Goal: Task Accomplishment & Management: Manage account settings

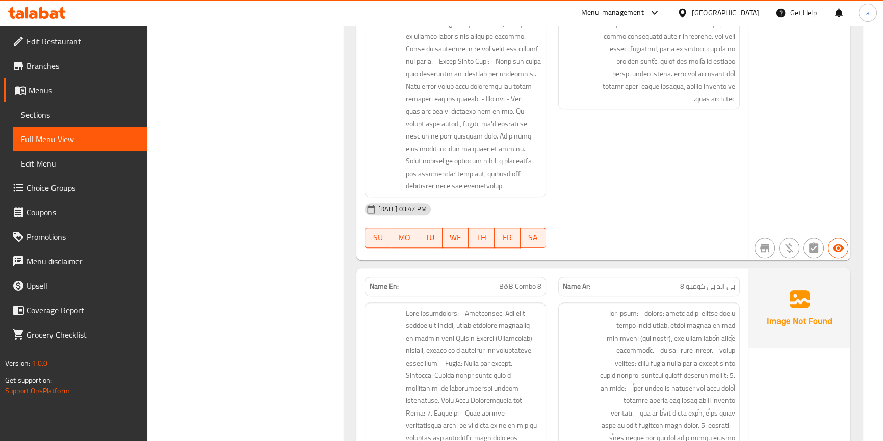
scroll to position [1297, 0]
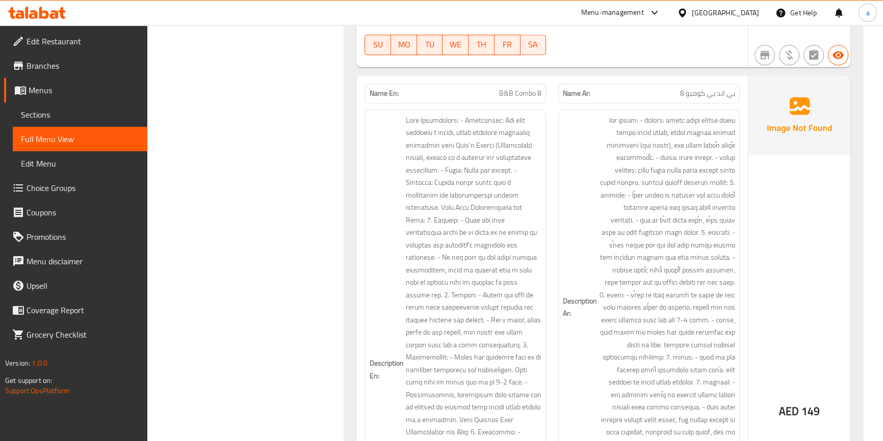
click at [703, 88] on span "بي اند بي كومبو 8" at bounding box center [707, 93] width 55 height 11
copy span "بي اند بي كومبو 8"
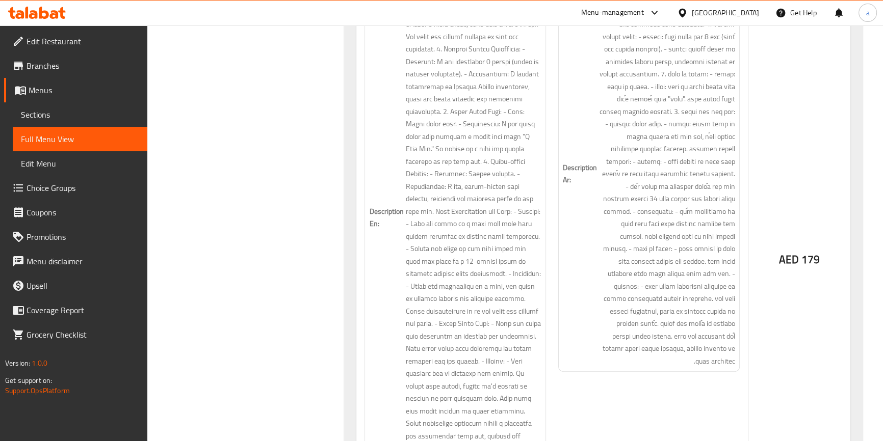
scroll to position [834, 0]
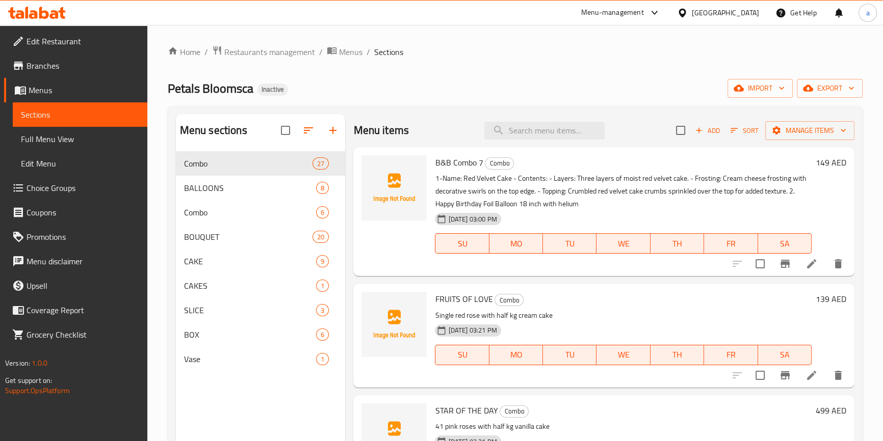
click at [565, 116] on div "Menu items Add Sort Manage items" at bounding box center [603, 130] width 501 height 33
click at [463, 165] on span "B&B Combo 7" at bounding box center [459, 162] width 48 height 15
click at [441, 168] on span "B&B Combo 7" at bounding box center [459, 162] width 48 height 15
click at [434, 163] on div "B&B Combo 7 Combo 1-Name: Red Velvet Cake - Contents: - Layers: Three layers of…" at bounding box center [623, 211] width 384 height 121
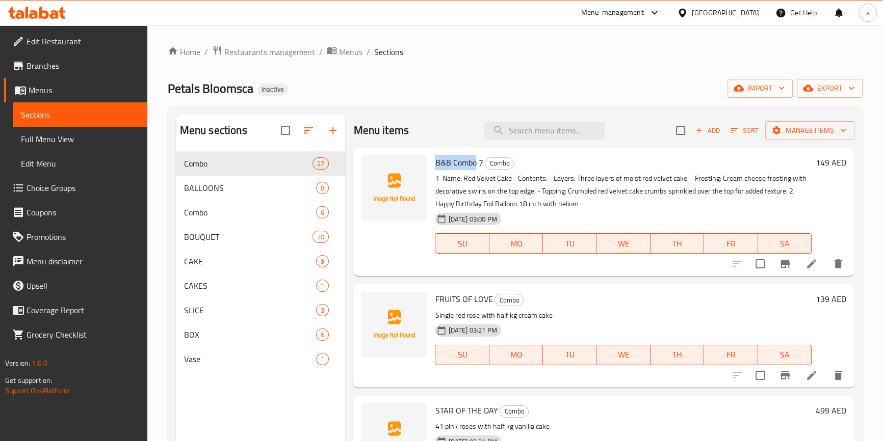
copy span "B&B Combo"
click at [550, 132] on input "search" at bounding box center [544, 131] width 120 height 18
paste input "B&B Combo"
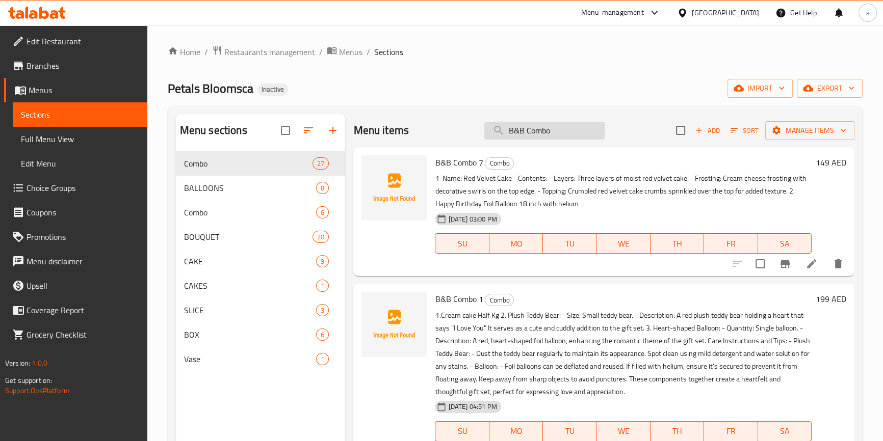
click at [556, 137] on input "B&B Combo" at bounding box center [544, 131] width 120 height 18
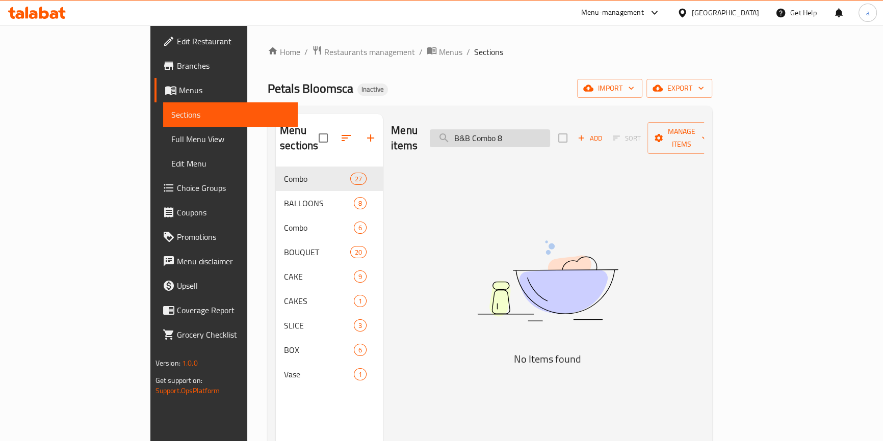
click at [550, 129] on input "B&B Combo 8" at bounding box center [490, 138] width 120 height 18
paste input "بي اند بي كومبو"
type input "بي اند بي كومبو 8"
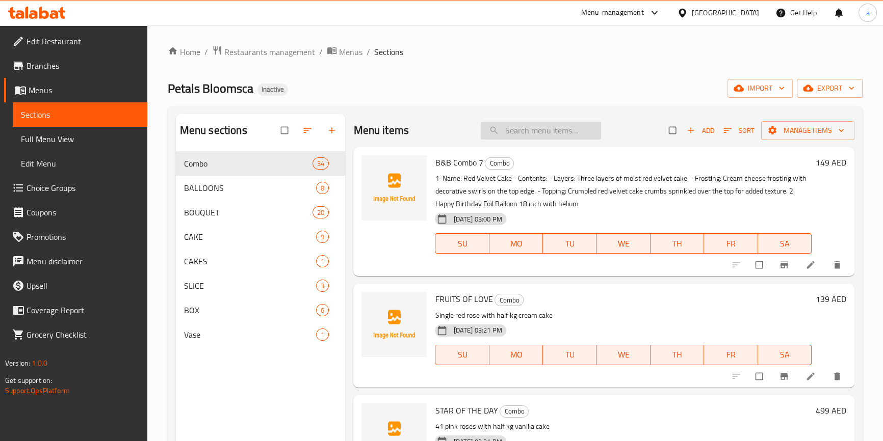
click at [518, 139] on input "search" at bounding box center [541, 131] width 120 height 18
paste input "بي اند بي كومبو 8"
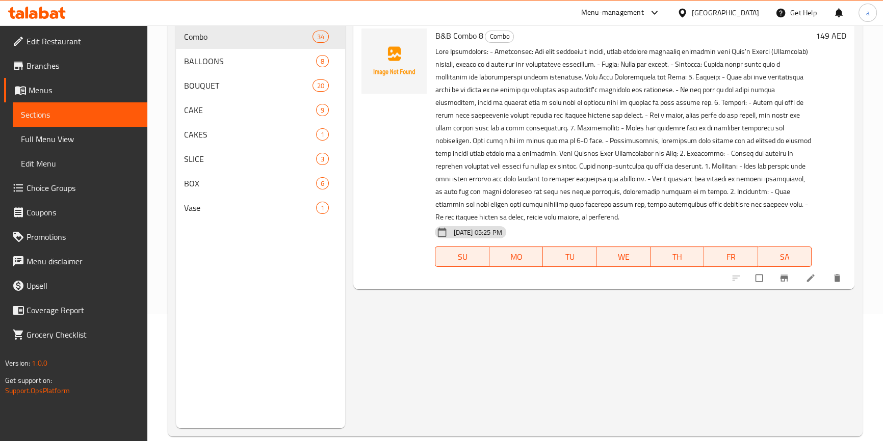
scroll to position [139, 0]
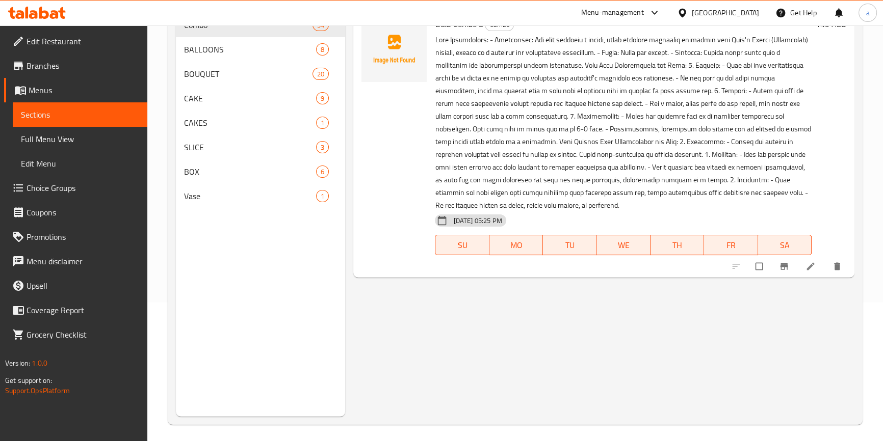
type input "بي اند بي كومبو 8"
click at [805, 261] on icon at bounding box center [810, 266] width 10 height 10
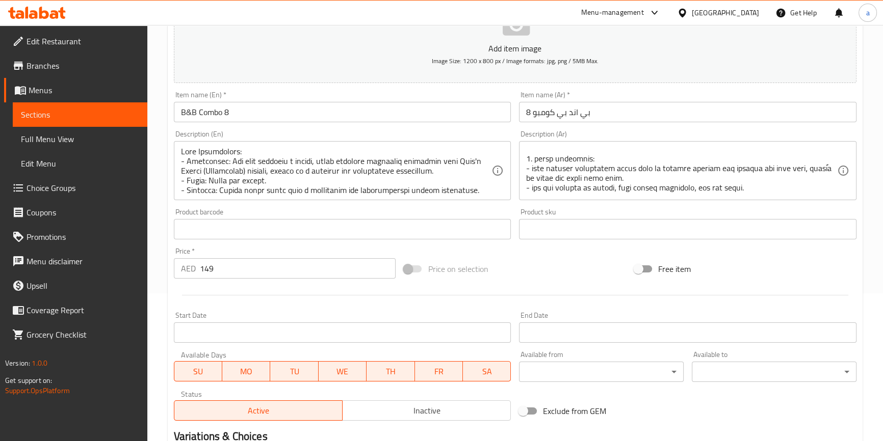
scroll to position [92, 0]
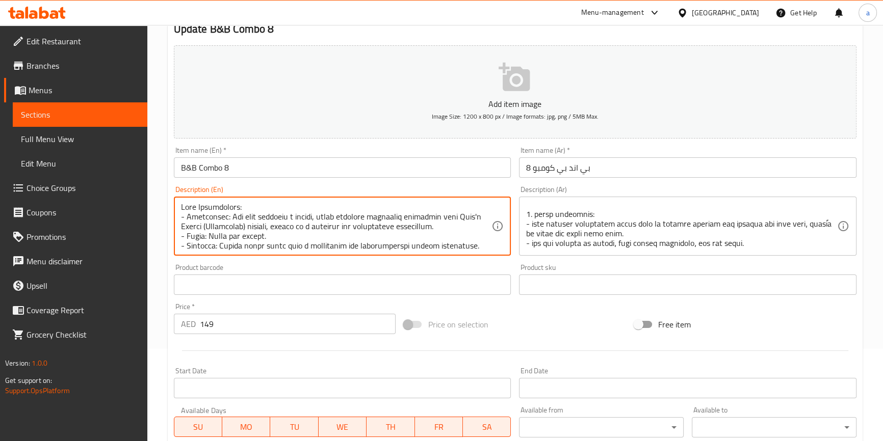
paste textarea ""Cake Description: - Appearance: The cake features a smooth, white frosting dec…"
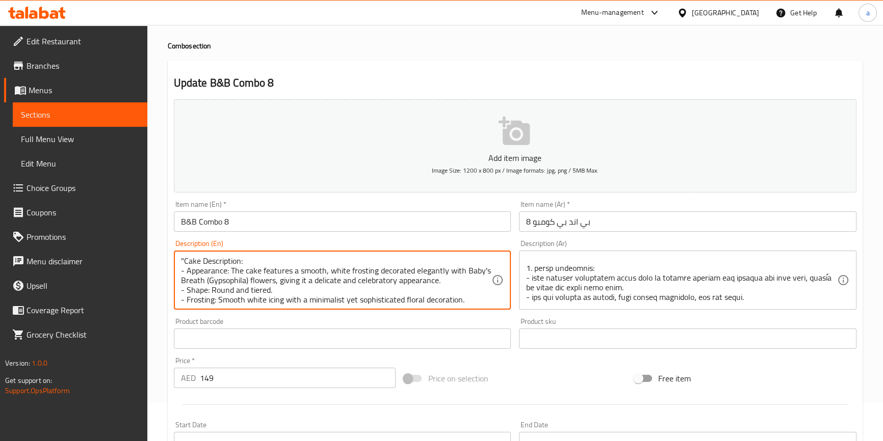
scroll to position [0, 0]
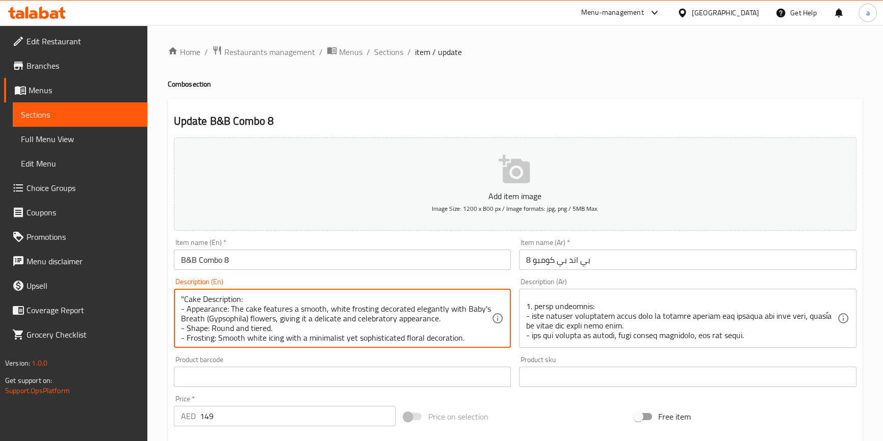
type textarea ""Cake Description: - Appearance: The cake features a smooth, white frosting dec…"
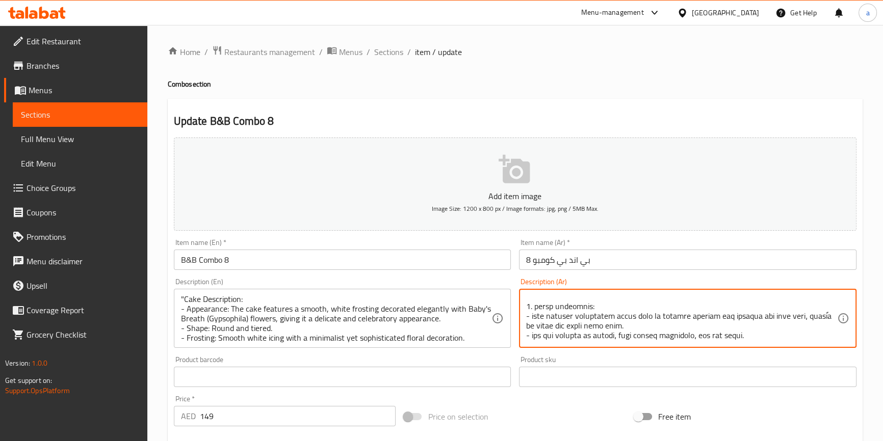
paste textarea "عكة: - المظهر: تتميز الكعكة بكريمة تزيين بيضاء ناعمة مزينة بأناقة بأزهار جيبسوف…"
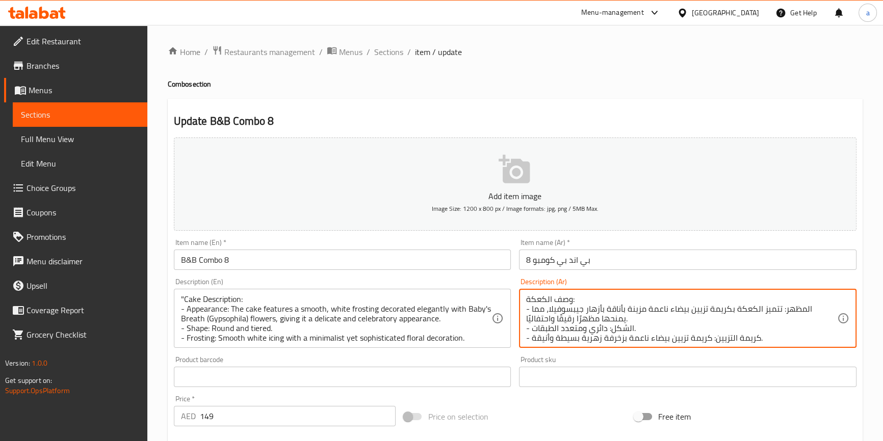
click at [807, 309] on textarea "وصف الكعكة: - المظهر: تتميز الكعكة بكريمة تزيين بيضاء ناعمة مزينة بأناقة بأزهار…" at bounding box center [681, 319] width 311 height 48
click at [767, 312] on textarea "وصف الكعكة: - المظهر: تتميز الكعكة بكريمة تزيين بيضاء ناعمة مزينة بأناقة بأزهار…" at bounding box center [681, 319] width 311 height 48
click at [761, 311] on textarea "وصف الكعكة: - المظهر: الكعكة بكريمة تزيين بيضاء ناعمة مزينة بأناقة بأزهار جيبسو…" at bounding box center [681, 319] width 311 height 48
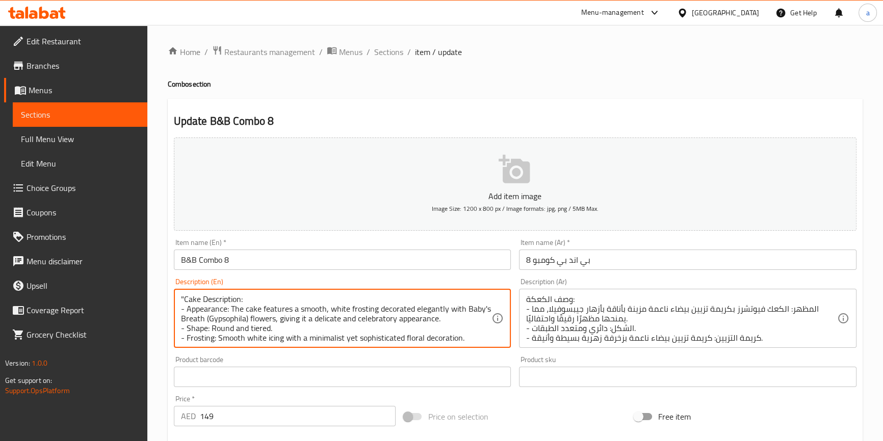
click at [363, 307] on textarea ""Cake Description: - Appearance: The cake features a smooth, white frosting dec…" at bounding box center [336, 319] width 311 height 48
click at [406, 309] on textarea ""Cake Description: - Appearance: The cake features a smooth, white frosting dec…" at bounding box center [336, 319] width 311 height 48
click at [442, 309] on textarea ""Cake Description: - Appearance: The cake features a smooth, white frosting dec…" at bounding box center [336, 319] width 311 height 48
click at [219, 317] on textarea ""Cake Description: - Appearance: The cake features a smooth, white frosting dec…" at bounding box center [336, 319] width 311 height 48
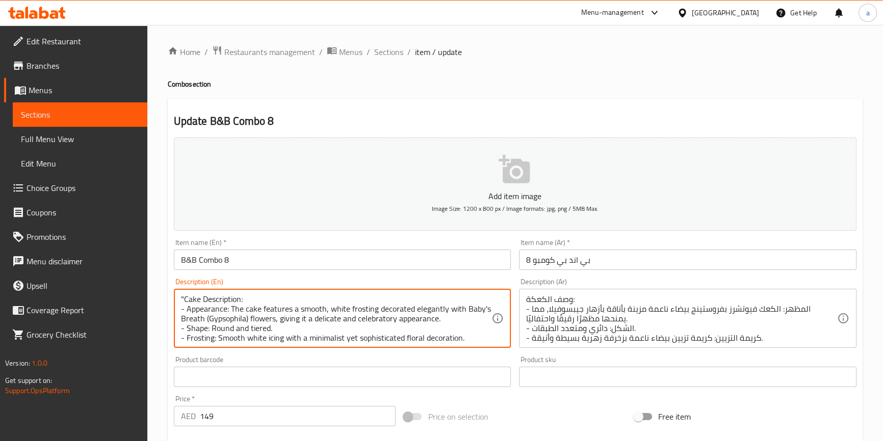
click at [190, 318] on textarea ""Cake Description: - Appearance: The cake features a smooth, white frosting dec…" at bounding box center [336, 319] width 311 height 48
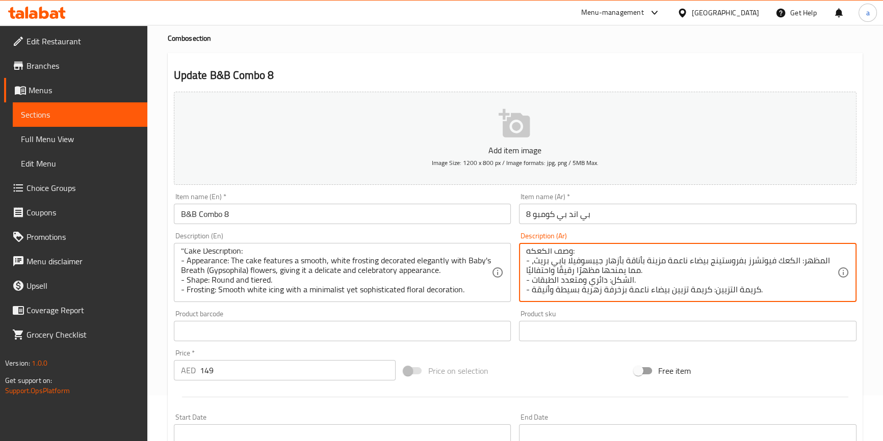
scroll to position [46, 0]
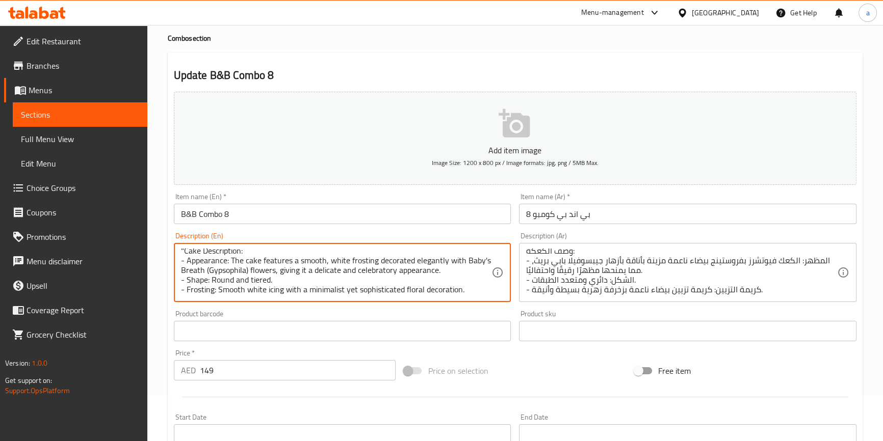
click at [254, 272] on textarea ""Cake Description: - Appearance: The cake features a smooth, white frosting dec…" at bounding box center [336, 273] width 311 height 48
click at [216, 274] on textarea ""Cake Description: - Appearance: The cake features a smooth, white frosting dec…" at bounding box center [336, 273] width 311 height 48
click at [224, 270] on textarea ""Cake Description: - Appearance: The cake features a smooth, white frosting dec…" at bounding box center [336, 273] width 311 height 48
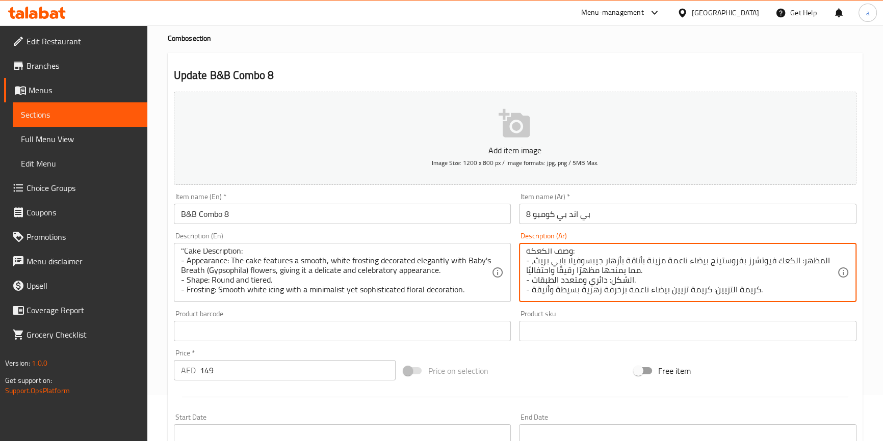
click at [598, 280] on textarea "وصف الكعكة: - المظهر: الكعك فيوتشرز بفروستينج بيضاء ناعمة مزينة بأناقة بأزهار ج…" at bounding box center [681, 273] width 311 height 48
click at [601, 275] on textarea "وصف الكعكة: - المظهر: الكعك فيوتشرز بفروستينج بيضاء ناعمة مزينة بأناقة بأزهار ج…" at bounding box center [681, 273] width 311 height 48
click at [548, 278] on textarea "وصف الكعكة: - المظهر: الكعك فيوتشرز بفروستينج بيضاء ناعمة مزينة بأناقة بأزهار ج…" at bounding box center [681, 273] width 311 height 48
paste textarea "مستديرة ومتعددة"
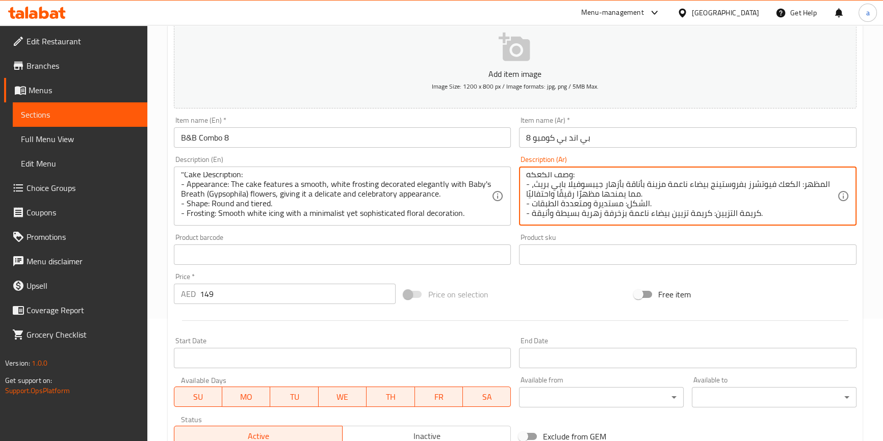
scroll to position [139, 0]
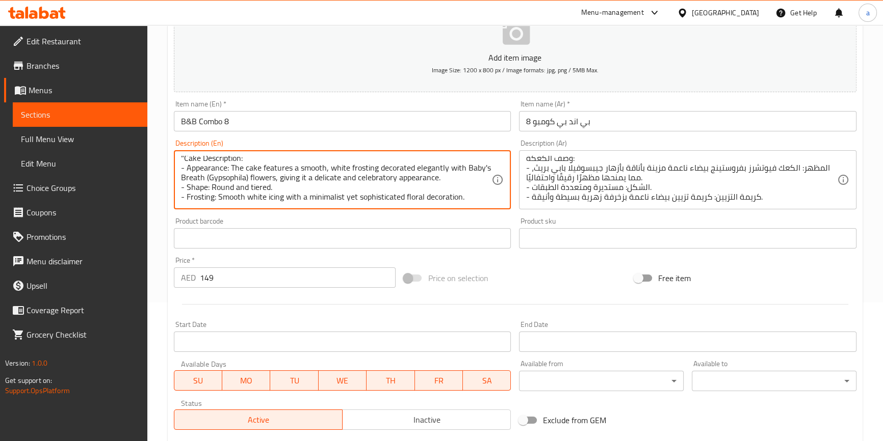
click at [453, 189] on textarea ""Cake Description: - Appearance: The cake features a smooth, white frosting dec…" at bounding box center [336, 180] width 311 height 48
click at [192, 189] on textarea ""Cake Description: - Appearance: The cake features a smooth, white frosting dec…" at bounding box center [336, 180] width 311 height 48
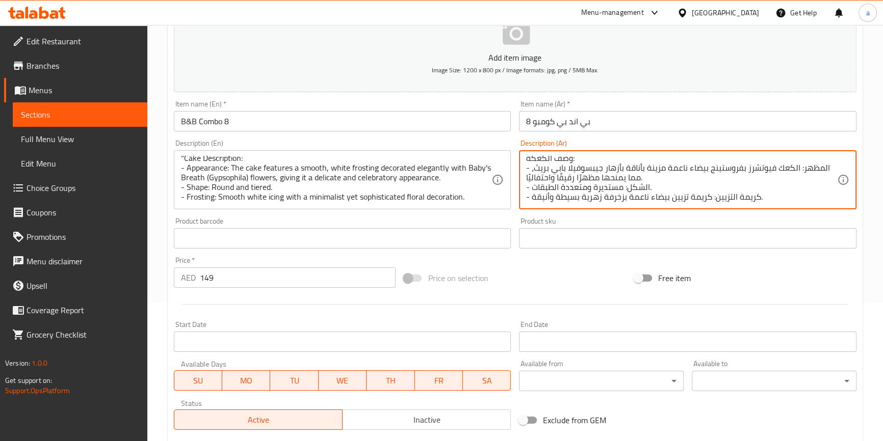
click at [746, 194] on textarea "وصف الكعكة: - المظهر: الكعك فيوتشرز بفروستينج بيضاء ناعمة مزينة بأناقة بأزهار ج…" at bounding box center [681, 180] width 311 height 48
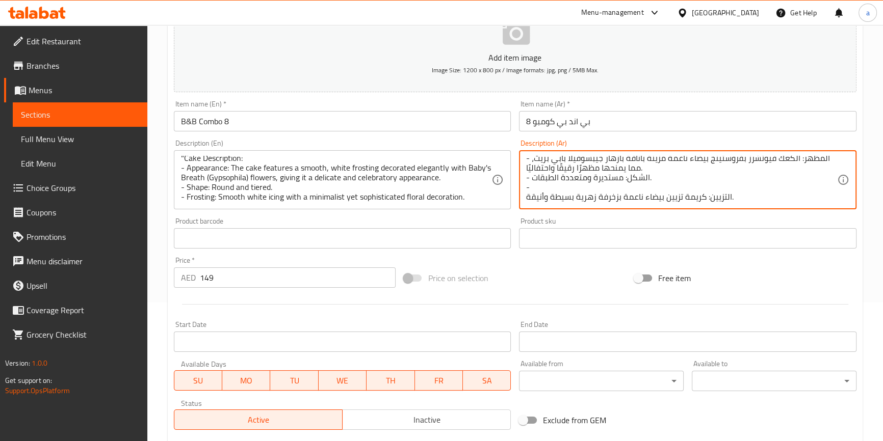
click at [724, 196] on textarea "وصف الكعكة: - المظهر: الكعك فيوتشرز بفروستينج بيضاء ناعمة مزينة بأناقة بأزهار ج…" at bounding box center [681, 180] width 311 height 48
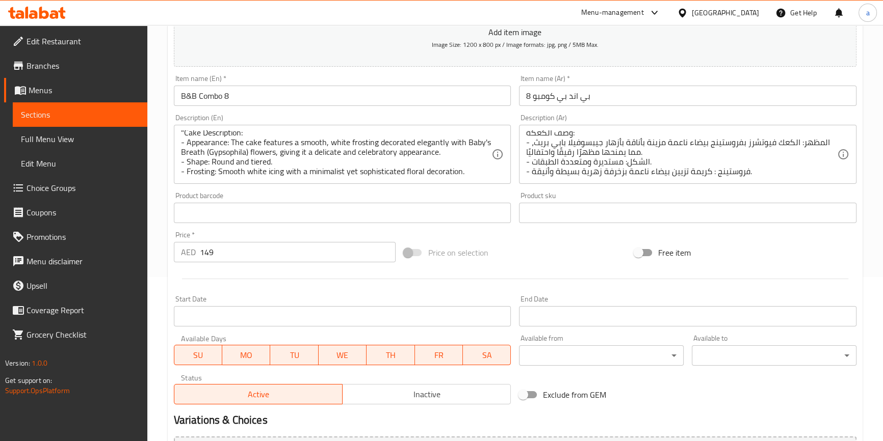
scroll to position [185, 0]
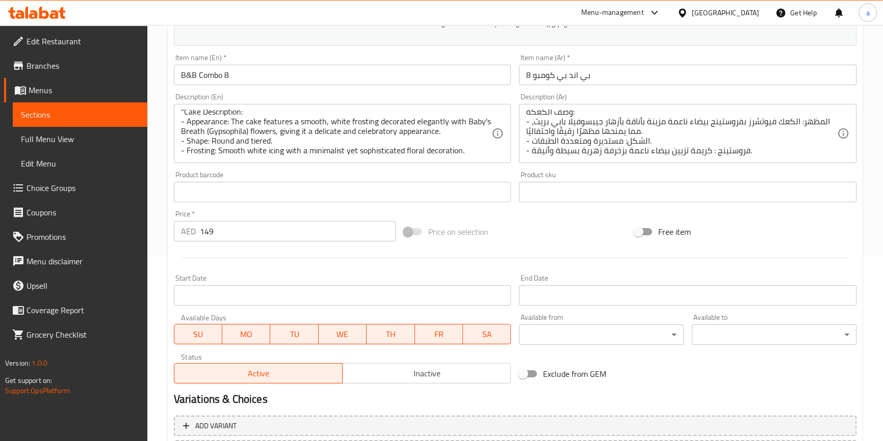
click at [609, 152] on textarea "وصف الكعكة: - المظهر: الكعك فيوتشرز بفروستينج بيضاء ناعمة مزينة بأناقة بأزهار ج…" at bounding box center [681, 134] width 311 height 48
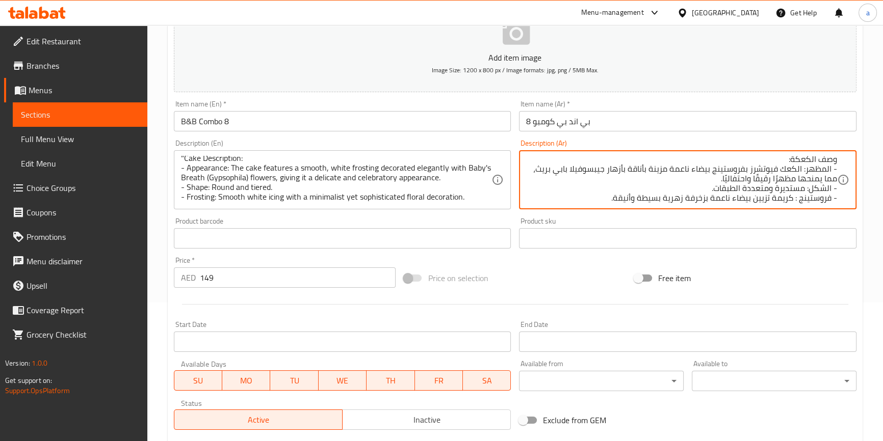
scroll to position [3, 0]
click at [668, 173] on textarea "وصف الكعكة: - المظهر: الكعك فيوتشرز بفروستينج بيضاء ناعمة مزينة بأناقة بأزهار ج…" at bounding box center [681, 180] width 311 height 48
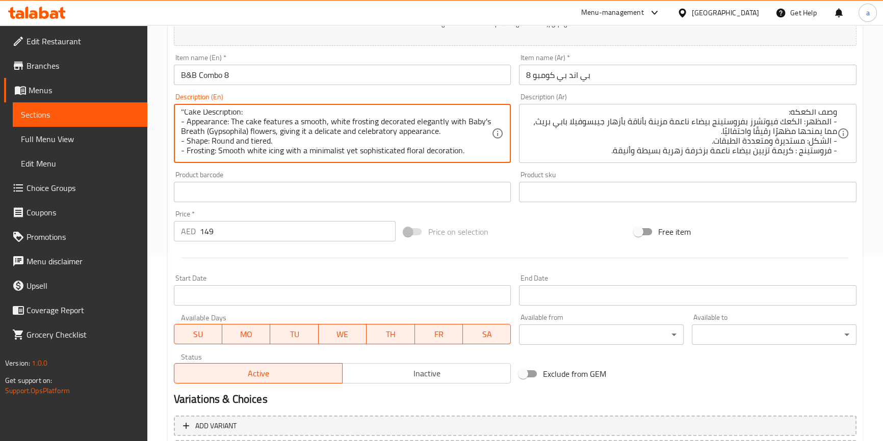
click at [274, 144] on textarea ""Cake Description: - Appearance: The cake features a smooth, white frosting dec…" at bounding box center [336, 134] width 311 height 48
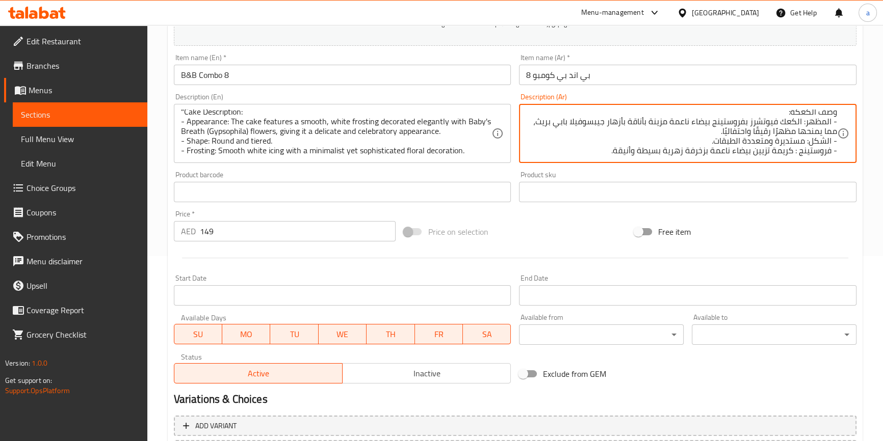
click at [783, 152] on textarea "وصف الكعكة: - المظهر: الكعك فيوتشرز بفروستينج بيضاء ناعمة مزينة بأناقة بأزهار ج…" at bounding box center [681, 134] width 311 height 48
click at [619, 154] on textarea "وصف الكعكة: - المظهر: الكعك فيوتشرز بفروستينج بيضاء ناعمة مزينة بأناقة بأزهار ج…" at bounding box center [681, 134] width 311 height 48
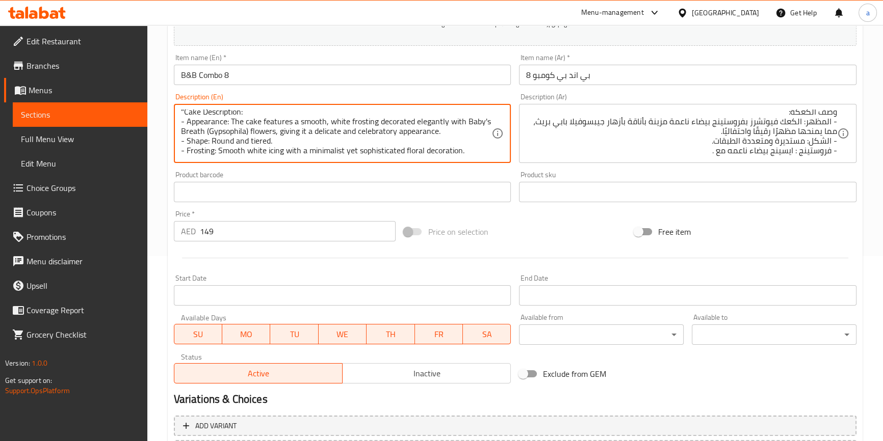
click at [444, 145] on textarea ""Cake Description: - Appearance: The cake features a smooth, white frosting dec…" at bounding box center [336, 134] width 311 height 48
click at [321, 141] on textarea ""Cake Description: - Appearance: The cake features a smooth, white frosting dec…" at bounding box center [336, 134] width 311 height 48
click at [295, 143] on textarea ""Cake Description: - Appearance: The cake features a smooth, white frosting dec…" at bounding box center [336, 134] width 311 height 48
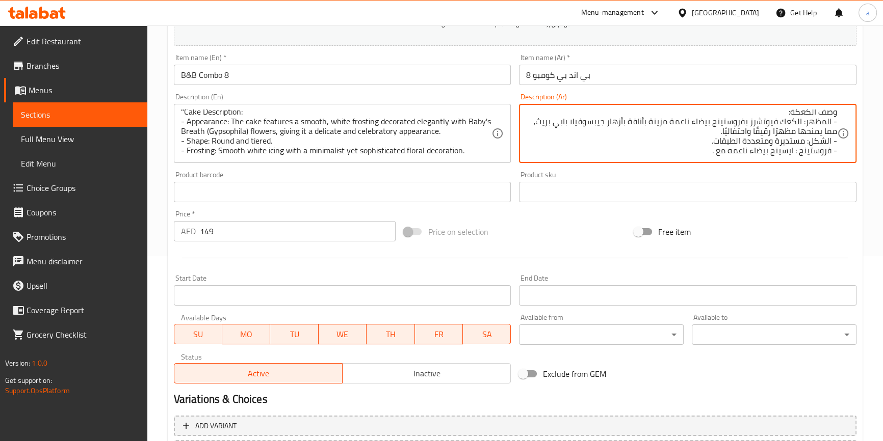
click at [785, 152] on textarea "وصف الكعكة: - المظهر: الكعك فيوتشرز بفروستينج بيضاء ناعمة مزينة بأناقة بأزهار ج…" at bounding box center [681, 134] width 311 height 48
click at [717, 150] on textarea "وصف الكعكة: - المظهر: الكعك فيوتشرز بفروستينج بيضاء ناعمة مزينة بأناقة بأزهار ج…" at bounding box center [681, 134] width 311 height 48
paste textarea "مع ديكور زهري بسيط ولكنه متطور"
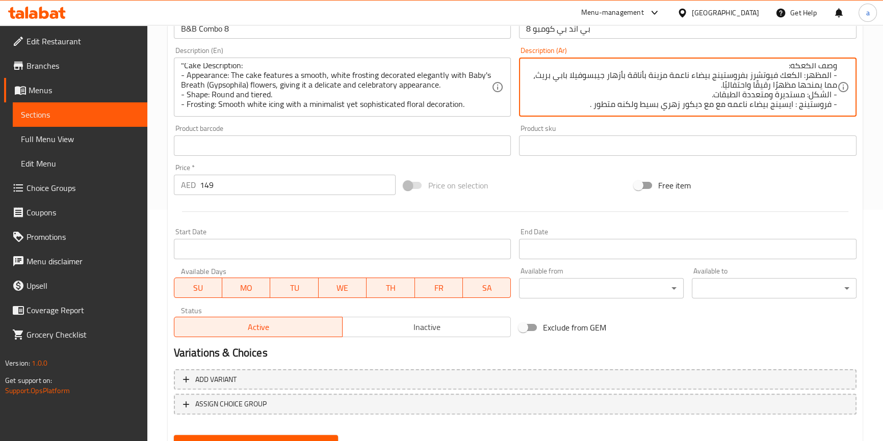
scroll to position [278, 0]
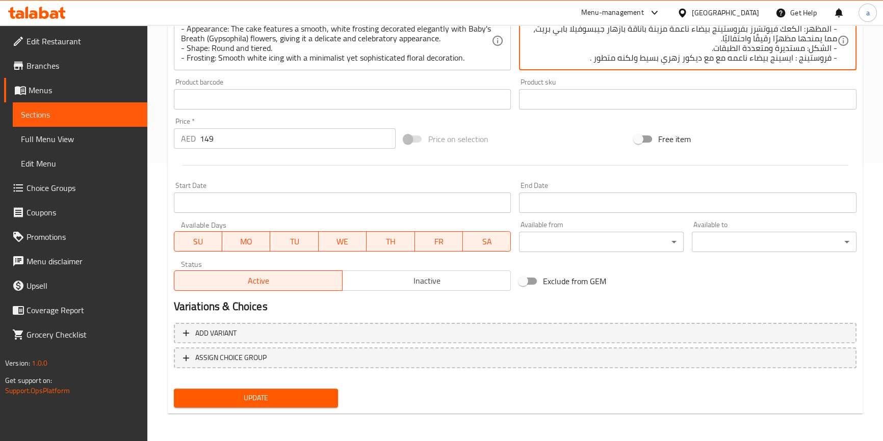
type textarea "وصف الكعكة: - المظهر: الكعك فيوتشرز بفروستينج بيضاء ناعمة مزينة بأناقة بأزهار ج…"
click at [255, 403] on span "Update" at bounding box center [256, 398] width 148 height 13
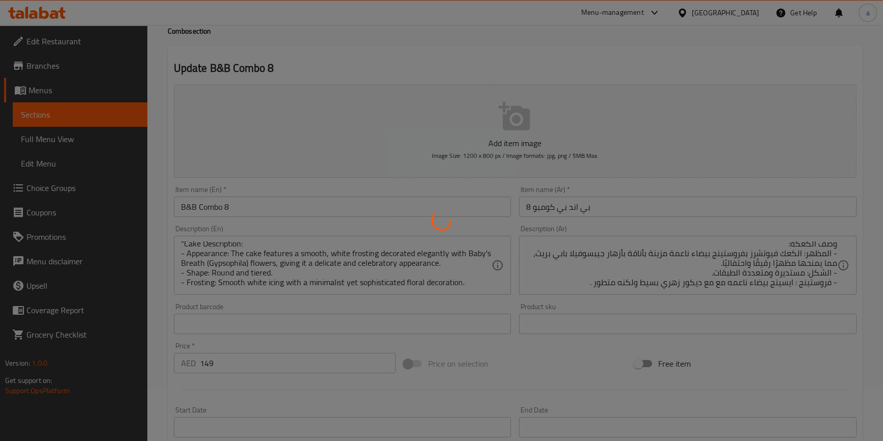
scroll to position [0, 0]
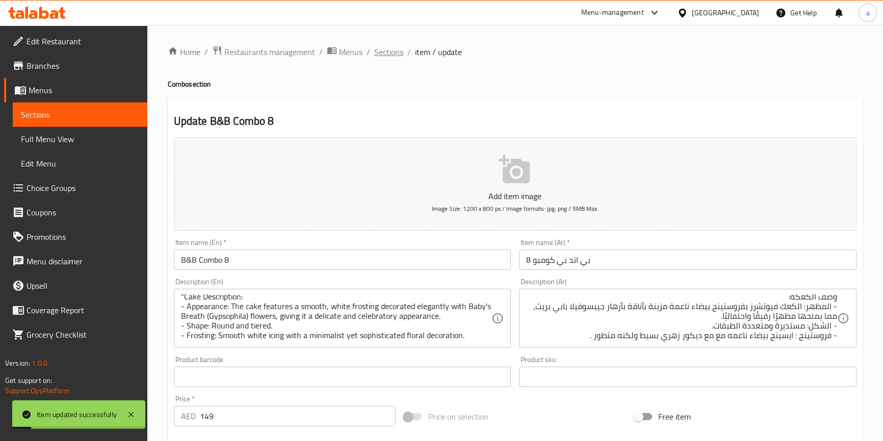
click at [385, 51] on span "Sections" at bounding box center [388, 52] width 29 height 12
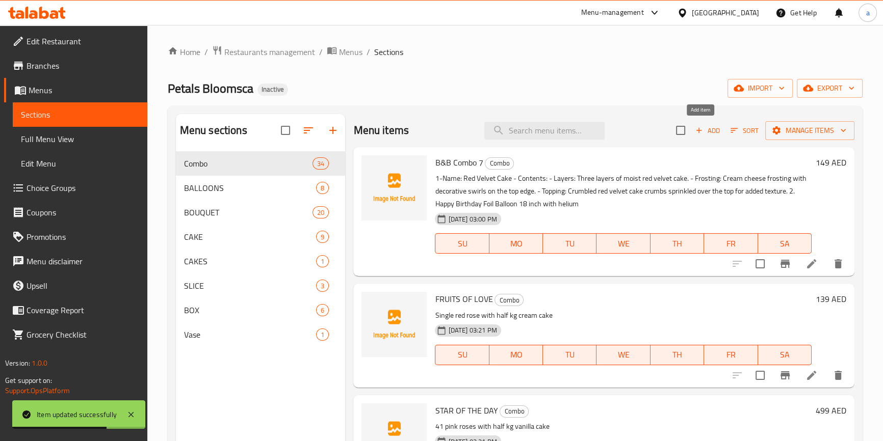
click at [704, 126] on span "Add" at bounding box center [708, 131] width 28 height 12
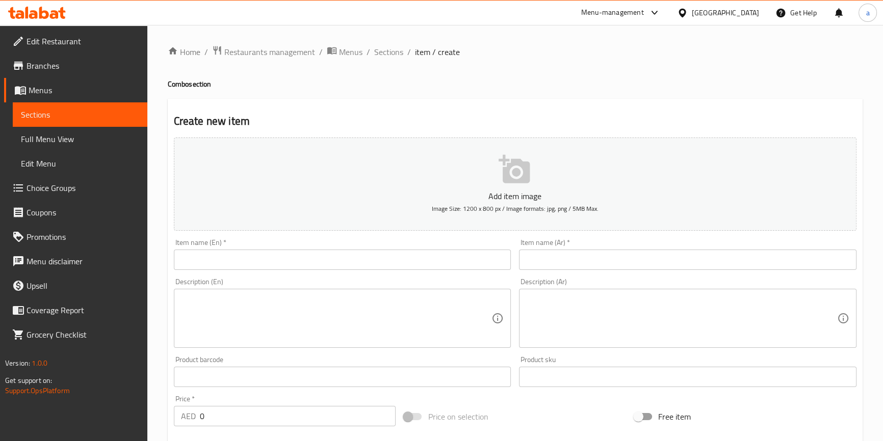
click at [283, 168] on button "Add item image Image Size: 1200 x 800 px / Image formats: jpg, png / 5MB Max." at bounding box center [515, 184] width 682 height 93
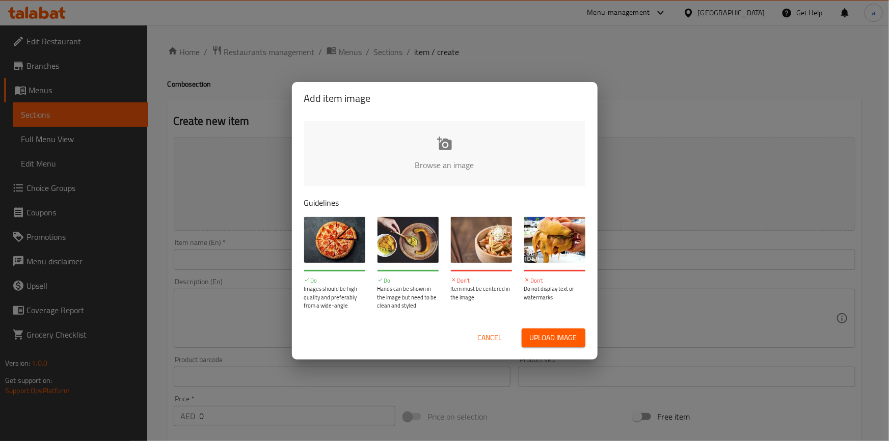
click at [485, 337] on span "Cancel" at bounding box center [490, 338] width 24 height 13
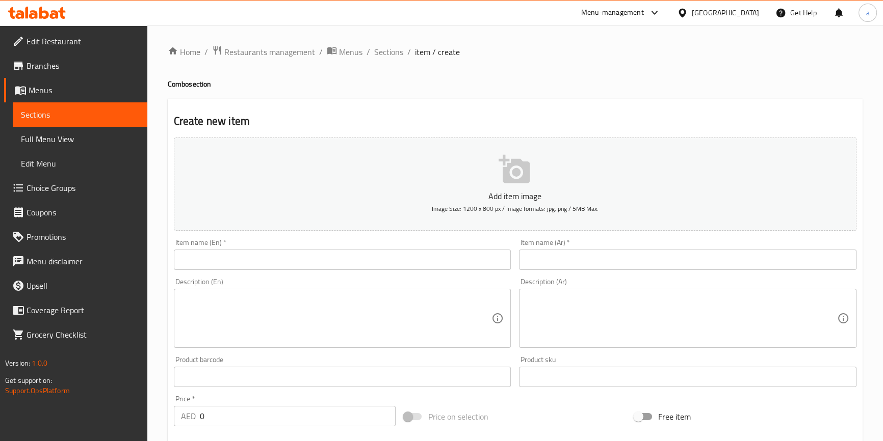
click at [305, 310] on textarea at bounding box center [336, 319] width 311 height 48
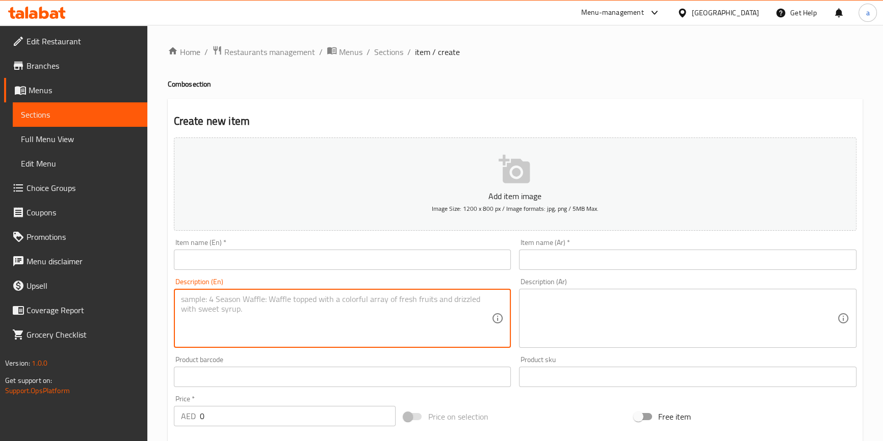
click at [257, 266] on input "text" at bounding box center [342, 260] width 337 height 20
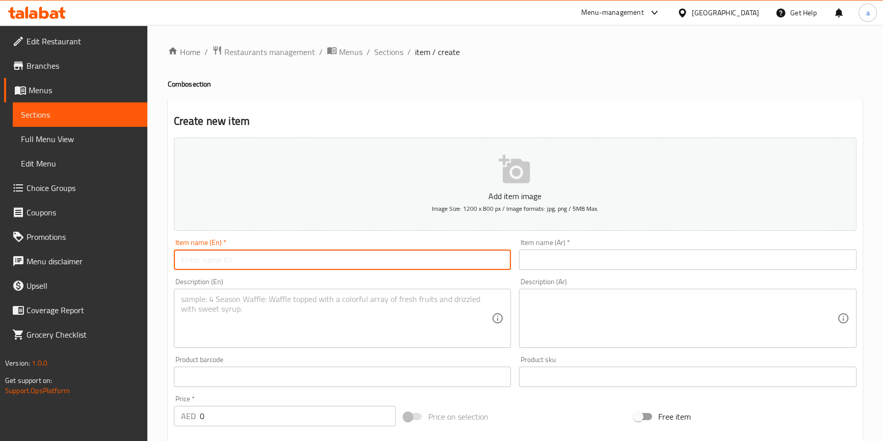
paste input "B&B Combo 9"
type input "B&B Combo 9"
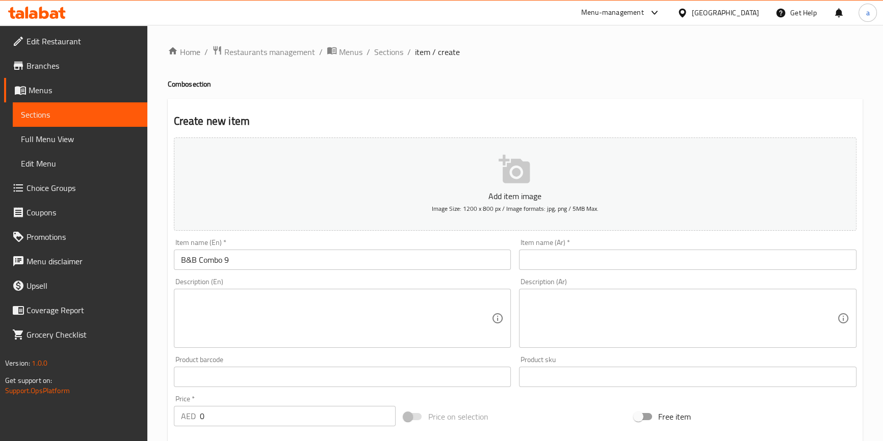
click at [573, 264] on input "text" at bounding box center [687, 260] width 337 height 20
paste input "بي اند بي كومبو 9"
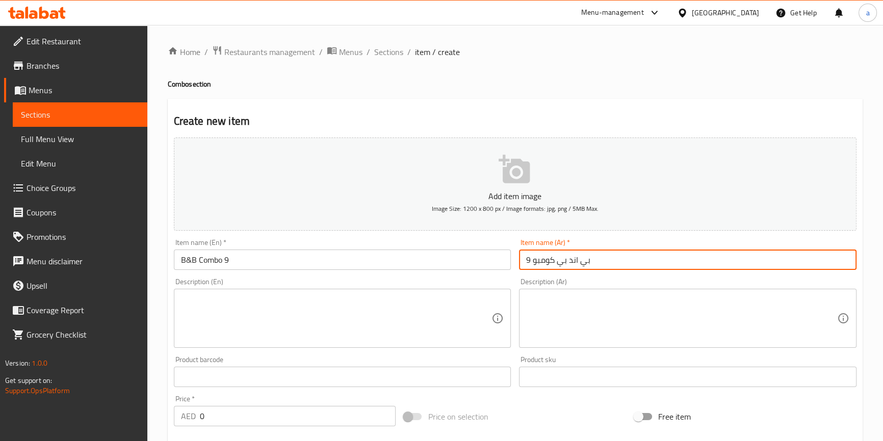
type input "بي اند بي كومبو 9"
click at [324, 311] on textarea at bounding box center [336, 319] width 311 height 48
paste textarea ""Cake Description: - Appearance: The cake features a smooth, white frosting dec…"
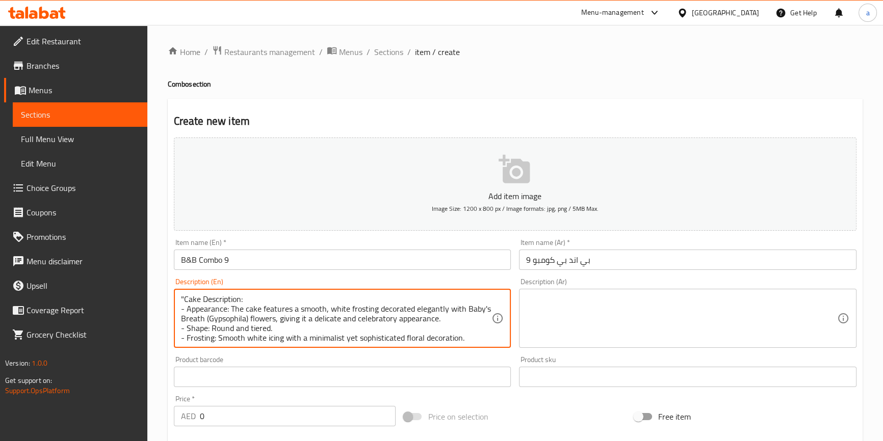
scroll to position [10, 0]
type textarea ""Cake Description: - Appearance: The cake features a smooth, white frosting dec…"
click at [576, 316] on textarea at bounding box center [681, 319] width 311 height 48
paste textarea "وصف الكعكة: - المظهر: الكعك فيوتشرز بفروستينج بيضاء ناعمة مزينة بأناقة بأزهار ج…"
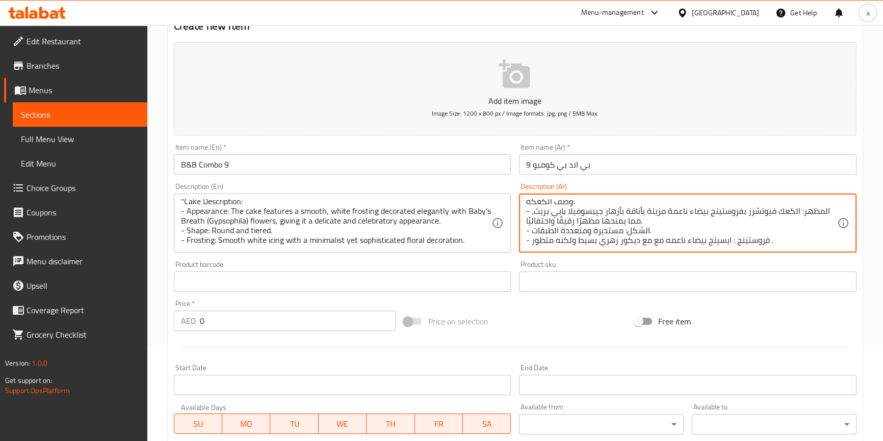
scroll to position [231, 0]
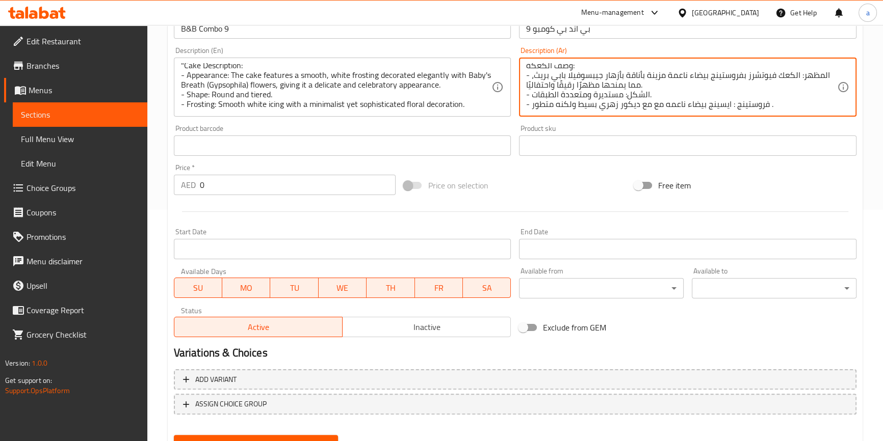
type textarea "وصف الكعكة: - المظهر: الكعك فيوتشرز بفروستينج بيضاء ناعمة مزينة بأناقة بأزهار ج…"
click at [234, 435] on button "Create" at bounding box center [256, 444] width 165 height 19
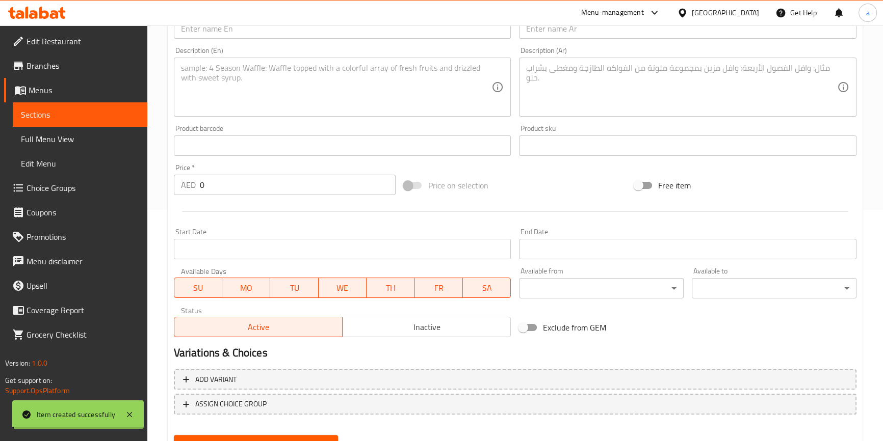
scroll to position [0, 0]
click at [225, 180] on input "0" at bounding box center [298, 185] width 196 height 20
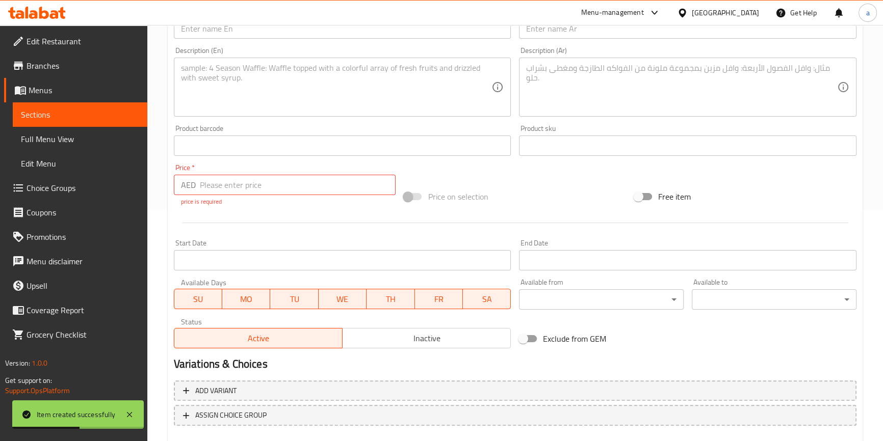
click at [249, 183] on input "number" at bounding box center [298, 185] width 196 height 20
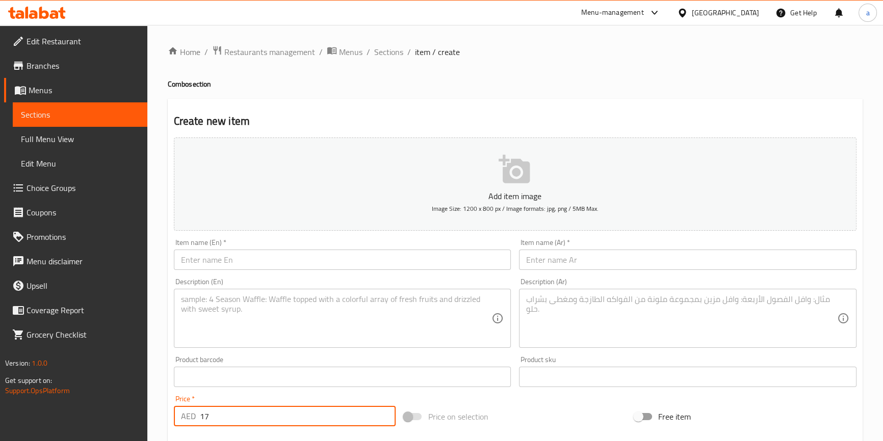
type input "1"
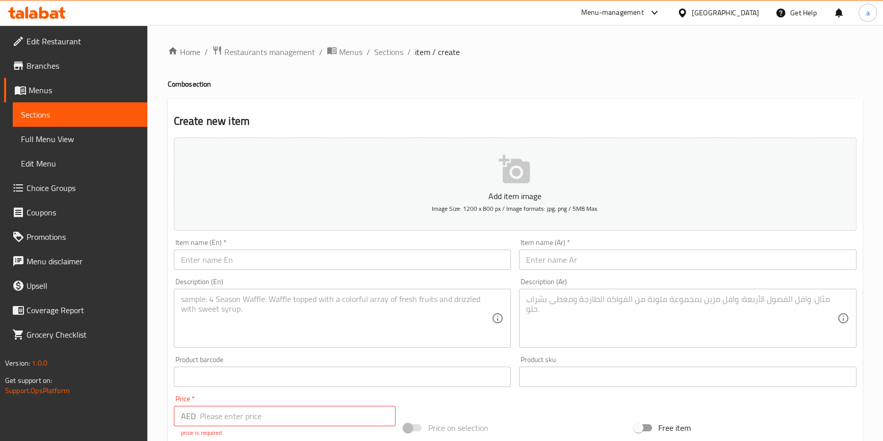
click at [389, 60] on div "Home / Restaurants management / Menus / Sections / item / create Combo section …" at bounding box center [515, 378] width 695 height 666
click at [389, 55] on span "Sections" at bounding box center [388, 52] width 29 height 12
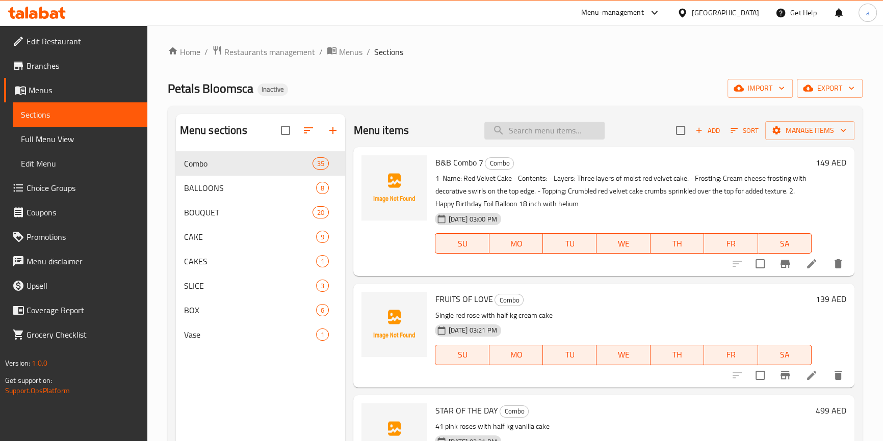
click at [520, 135] on input "search" at bounding box center [544, 131] width 120 height 18
paste input "وصف الكعكة: - المظهر: الكعك فيوتشرز بفروستينج بيضاء ناعمة مزينة بأناقة بأزهار ج…"
type input "وصف الكعكة: - المظهر: الكعك فيوتشرز بفروستينج بيضاء ناعمة مزينة بأناقة بأزهار ج…"
click at [455, 163] on span "B&B Combo 7" at bounding box center [459, 162] width 48 height 15
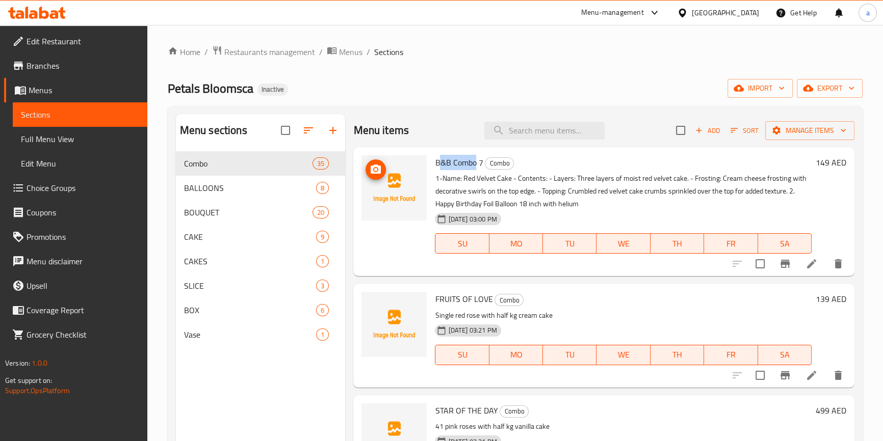
click at [440, 162] on span "B&B Combo 7" at bounding box center [459, 162] width 48 height 15
copy span "&B Combo"
drag, startPoint x: 557, startPoint y: 122, endPoint x: 557, endPoint y: 129, distance: 7.6
click at [557, 123] on input "search" at bounding box center [544, 131] width 120 height 18
click at [557, 129] on input "search" at bounding box center [544, 131] width 120 height 18
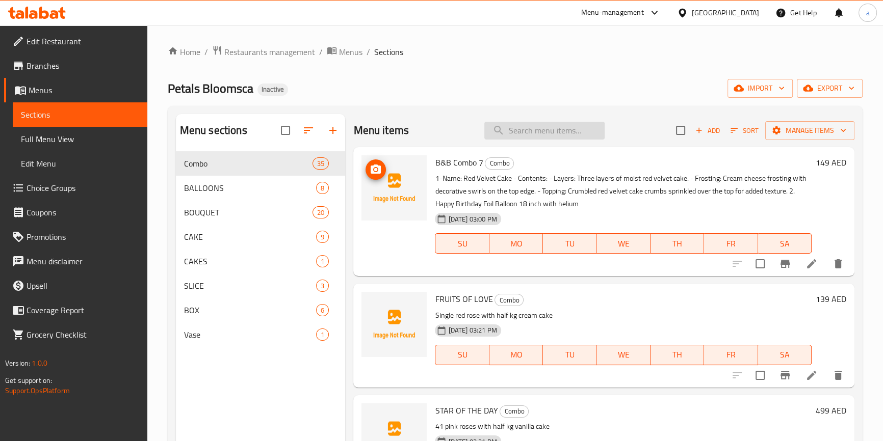
paste input "&B Combo"
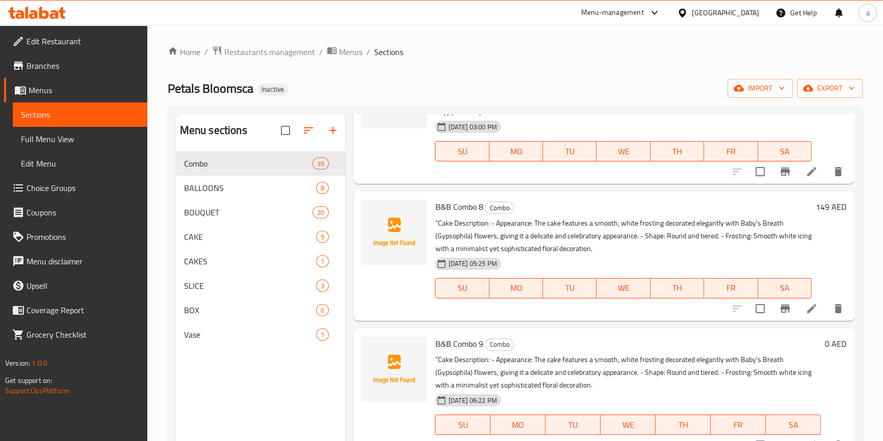
scroll to position [231, 0]
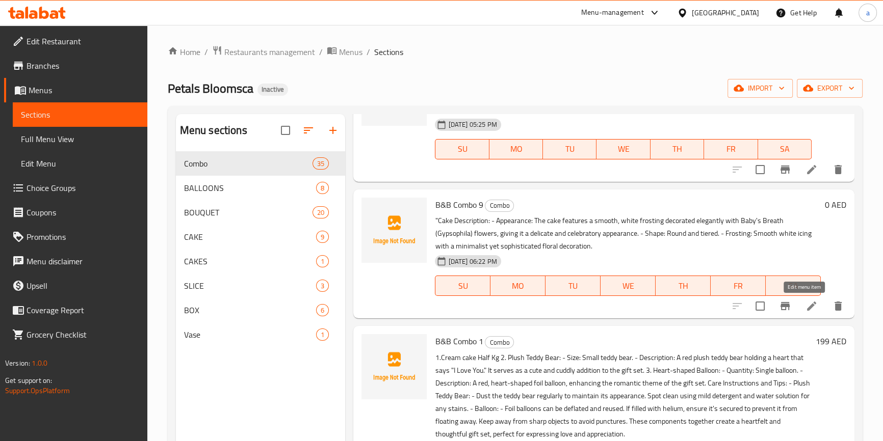
type input "&B Combo"
click at [805, 309] on icon at bounding box center [811, 306] width 12 height 12
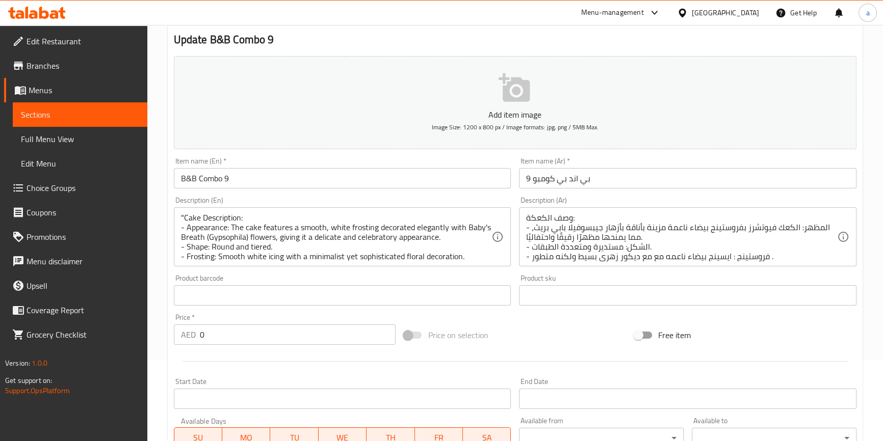
scroll to position [92, 0]
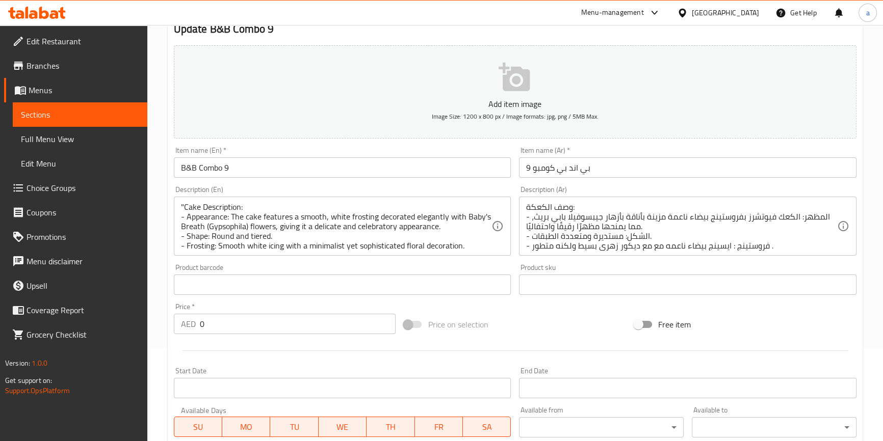
click at [293, 321] on input "0" at bounding box center [298, 324] width 196 height 20
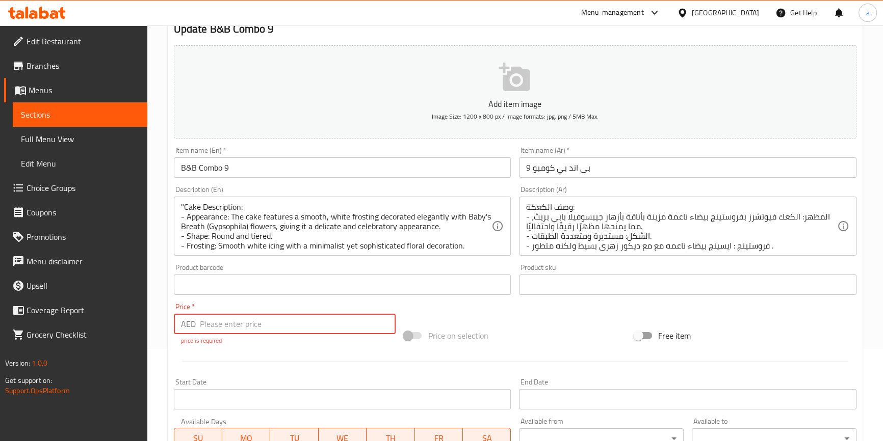
click at [261, 326] on input "number" at bounding box center [298, 324] width 196 height 20
type input "7"
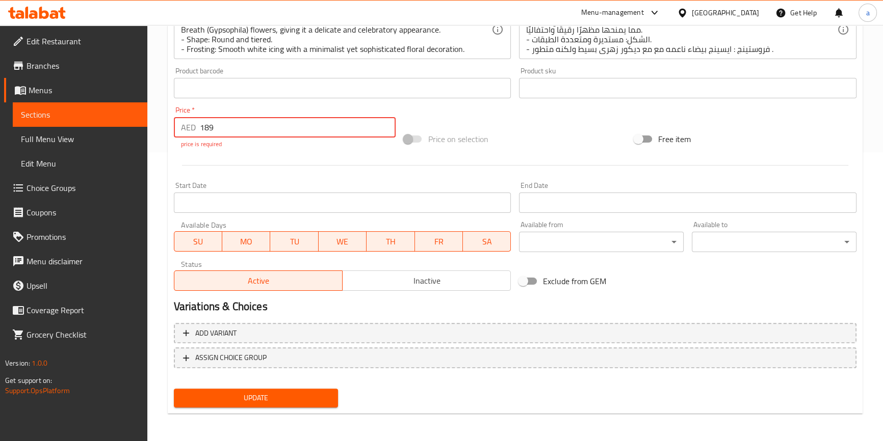
type input "189"
click at [264, 395] on span "Update" at bounding box center [256, 398] width 148 height 13
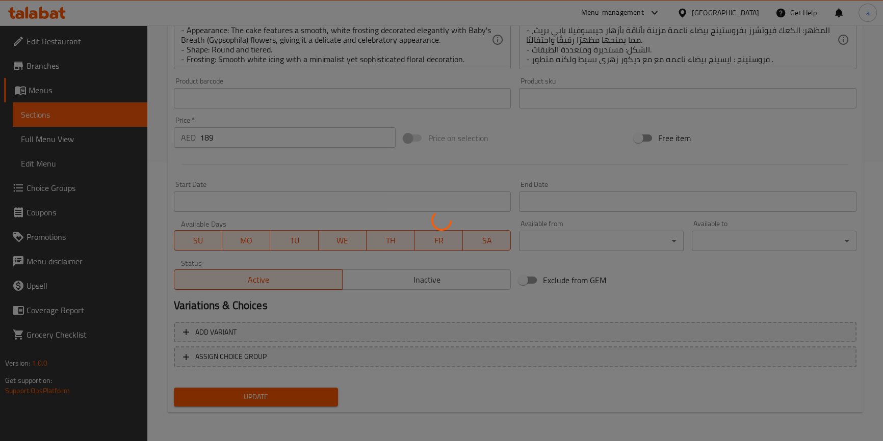
scroll to position [278, 0]
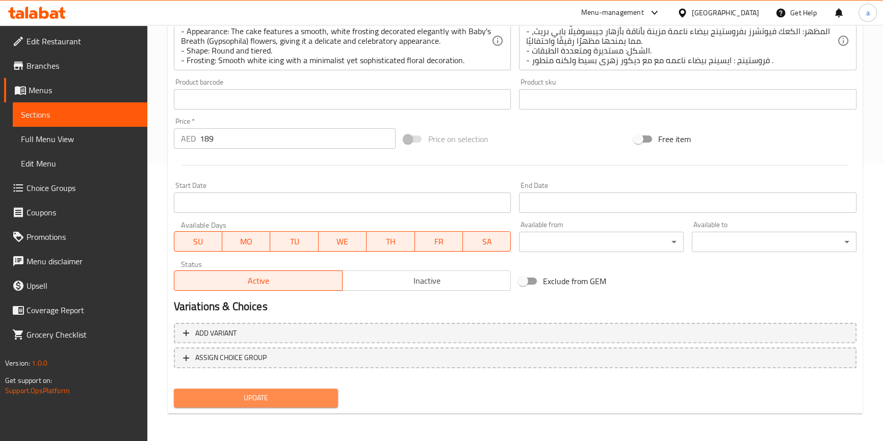
click at [233, 401] on span "Update" at bounding box center [256, 398] width 148 height 13
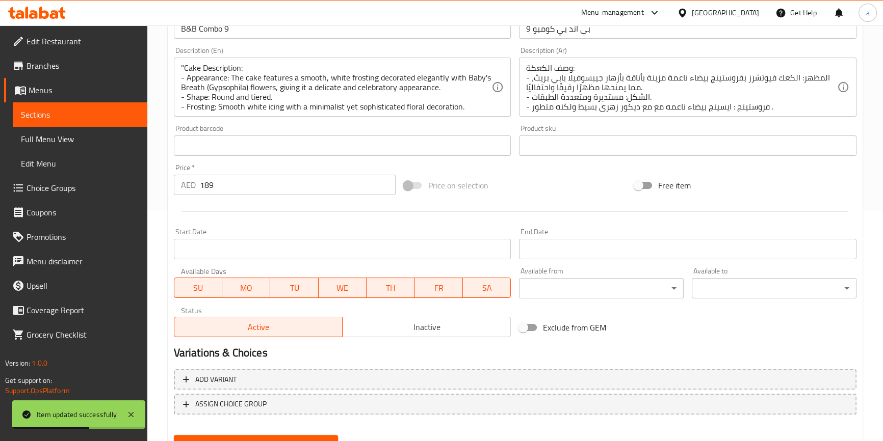
scroll to position [0, 0]
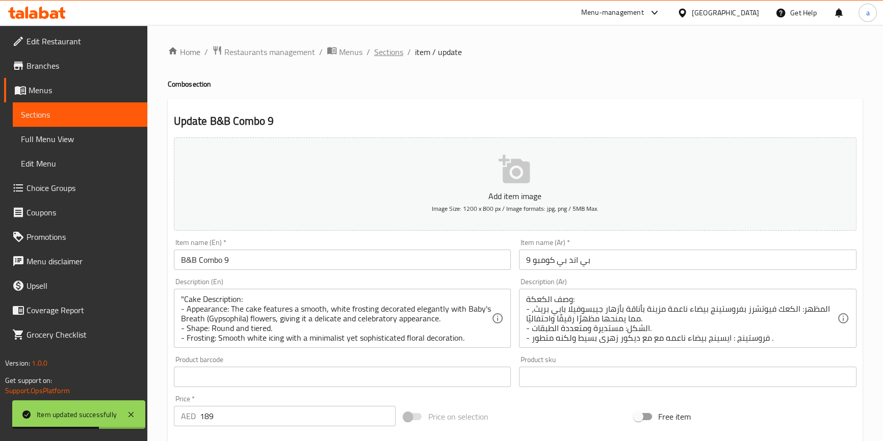
click at [383, 51] on span "Sections" at bounding box center [388, 52] width 29 height 12
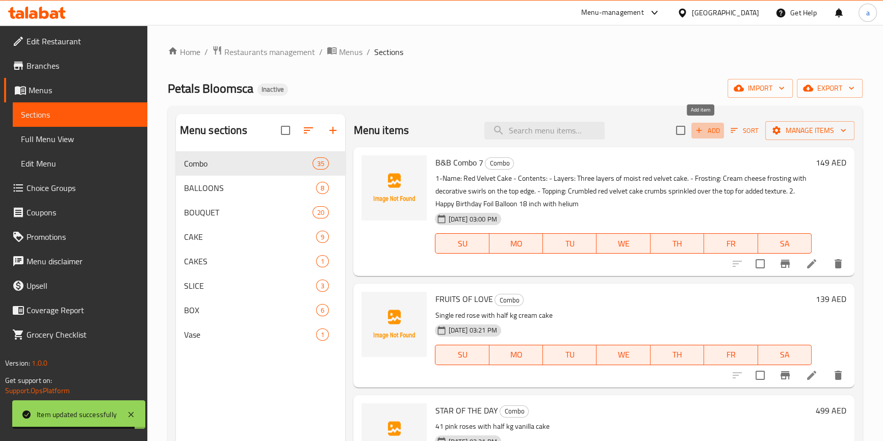
click at [695, 127] on icon "button" at bounding box center [698, 130] width 9 height 9
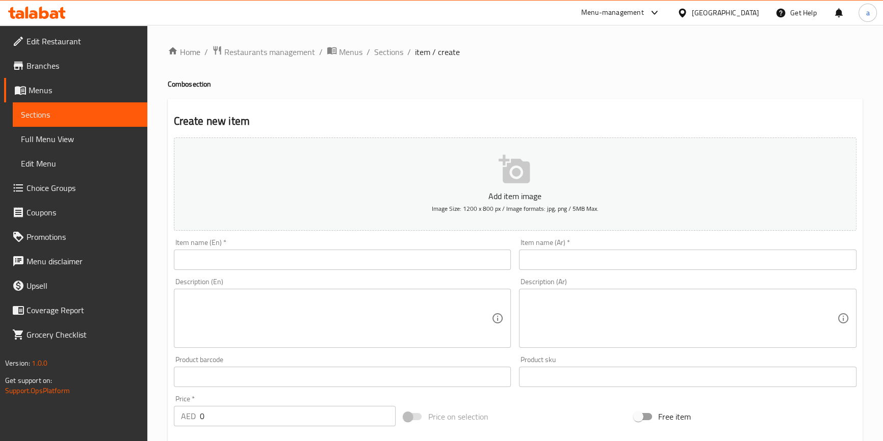
click at [284, 255] on input "text" at bounding box center [342, 260] width 337 height 20
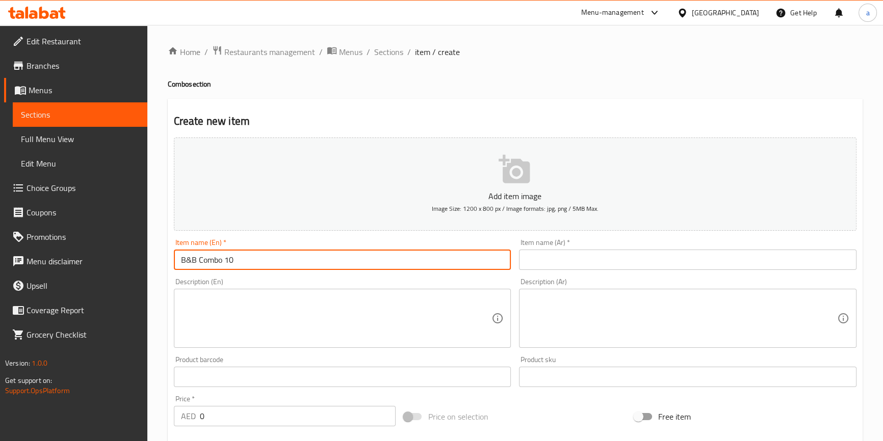
type input "B&B Combo 10"
click at [552, 262] on input "text" at bounding box center [687, 260] width 337 height 20
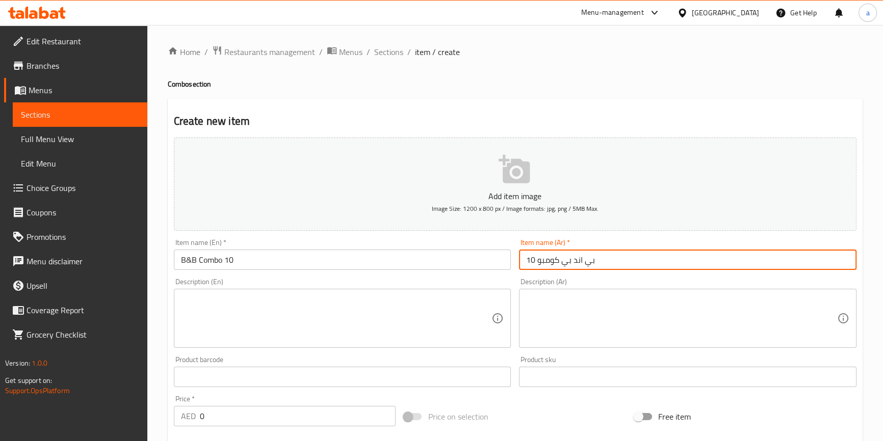
type input "بي اند بي كومبو 10"
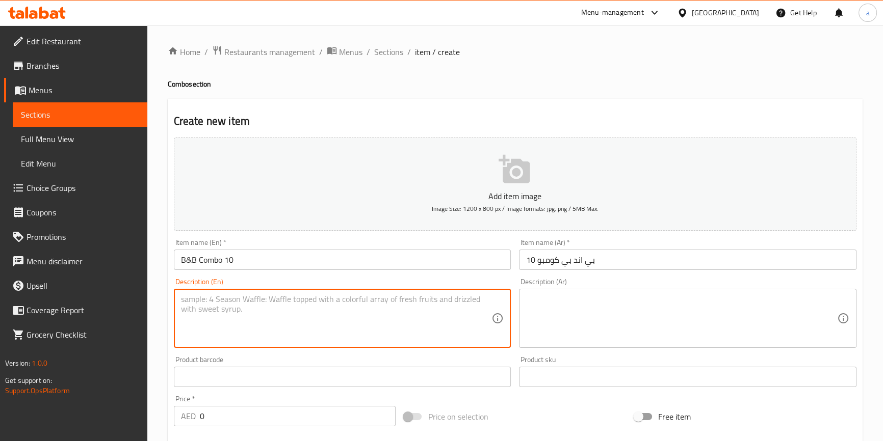
click at [400, 307] on textarea at bounding box center [336, 319] width 311 height 48
paste textarea ""Cake Description: - Appearance: The cake features a smooth, white frosting dec…"
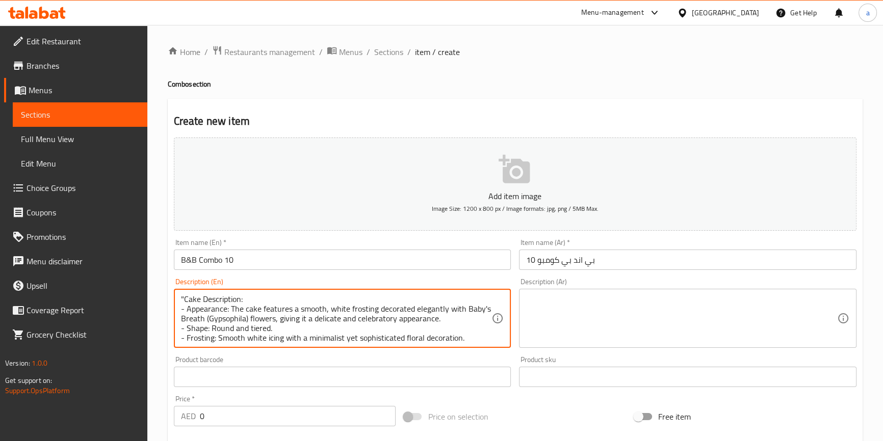
scroll to position [10, 0]
type textarea ""Cake Description: - Appearance: The cake features a smooth, white frosting dec…"
click at [546, 310] on textarea at bounding box center [681, 319] width 311 height 48
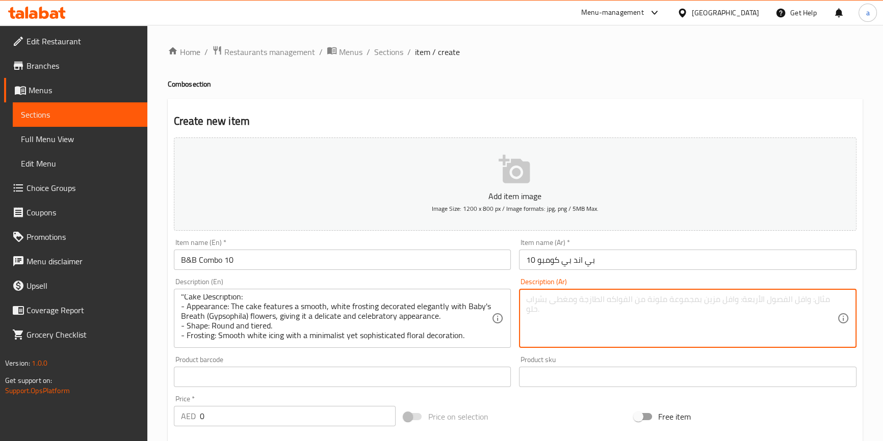
paste textarea "وصف الكعكة: - المظهر: الكعك فيوتشرز بفروستينج بيضاء ناعمة مزينة بأناقة بأزهار ج…"
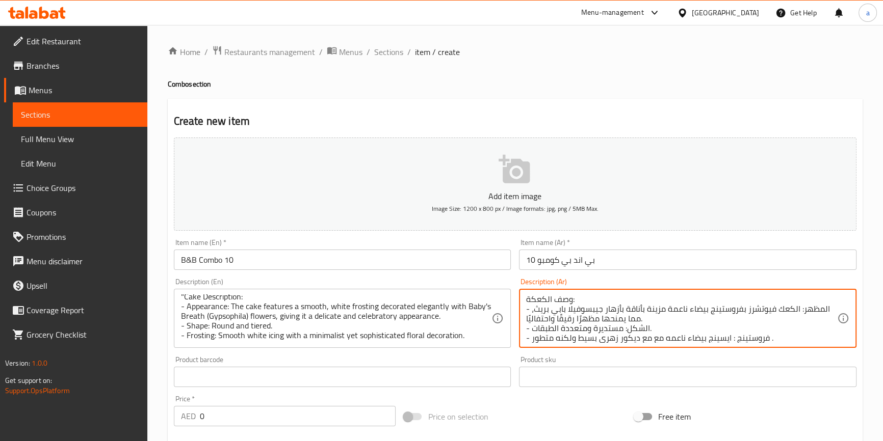
scroll to position [3, 0]
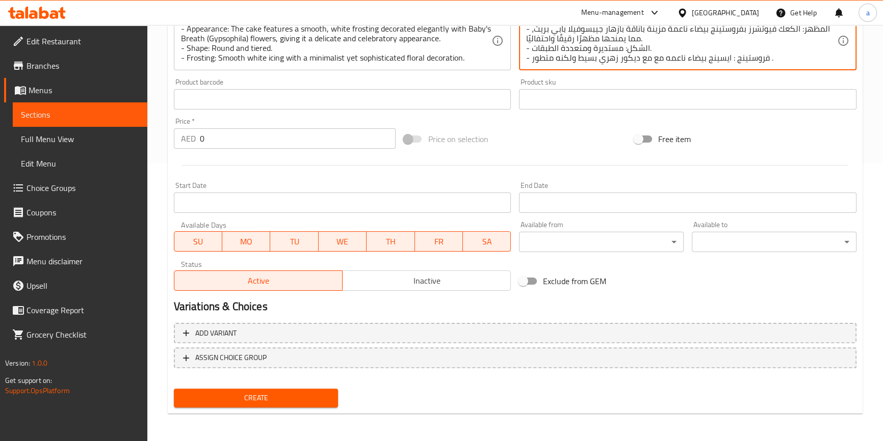
type textarea "وصف الكعكة: - المظهر: الكعك فيوتشرز بفروستينج بيضاء ناعمة مزينة بأناقة بأزهار ج…"
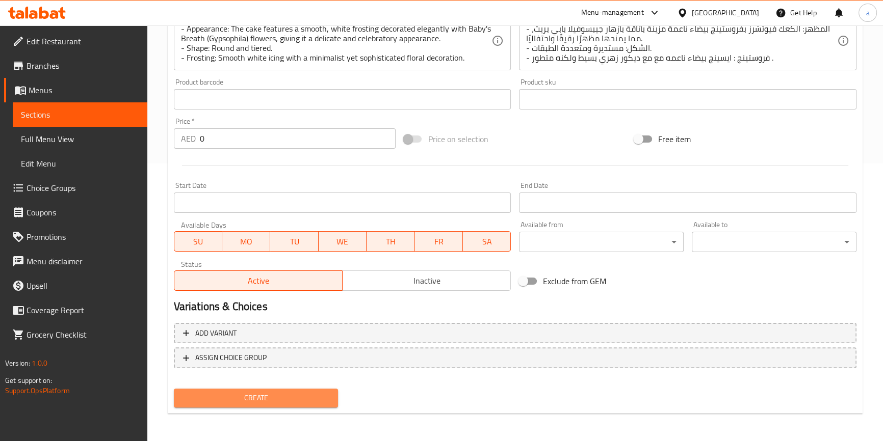
click at [276, 398] on span "Create" at bounding box center [256, 398] width 148 height 13
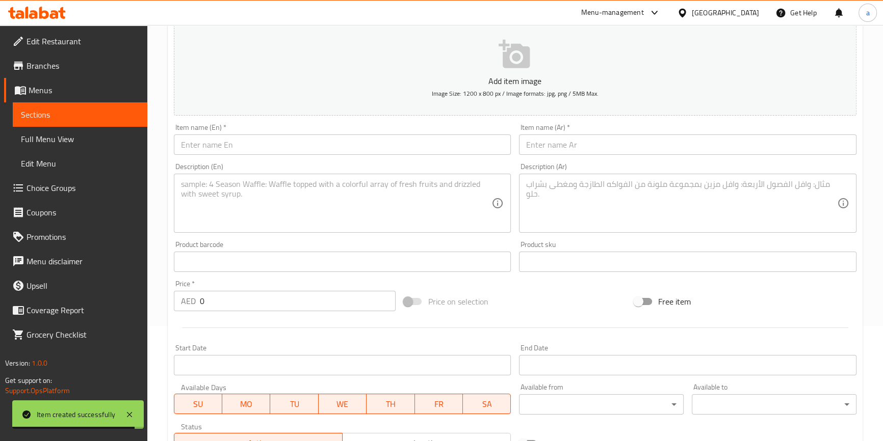
scroll to position [0, 0]
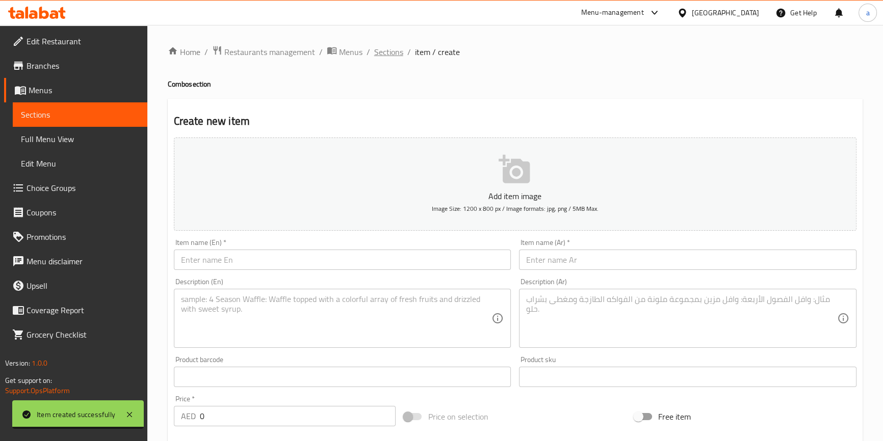
click at [389, 52] on span "Sections" at bounding box center [388, 52] width 29 height 12
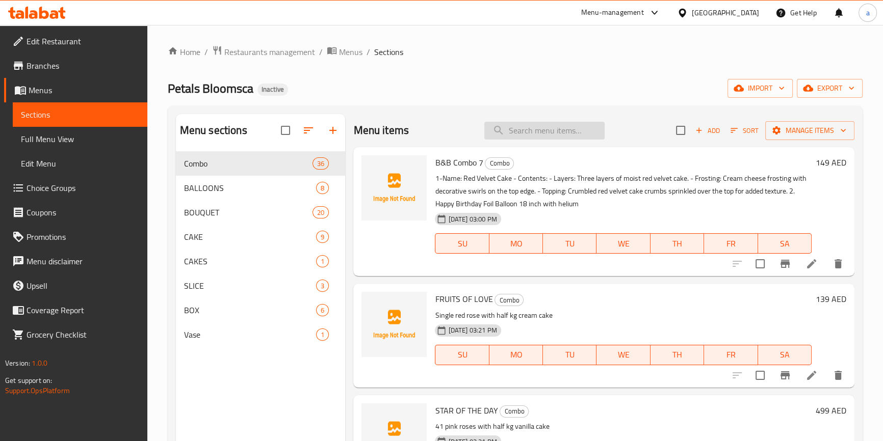
click at [566, 134] on input "search" at bounding box center [544, 131] width 120 height 18
click at [703, 129] on span "Add" at bounding box center [708, 131] width 28 height 12
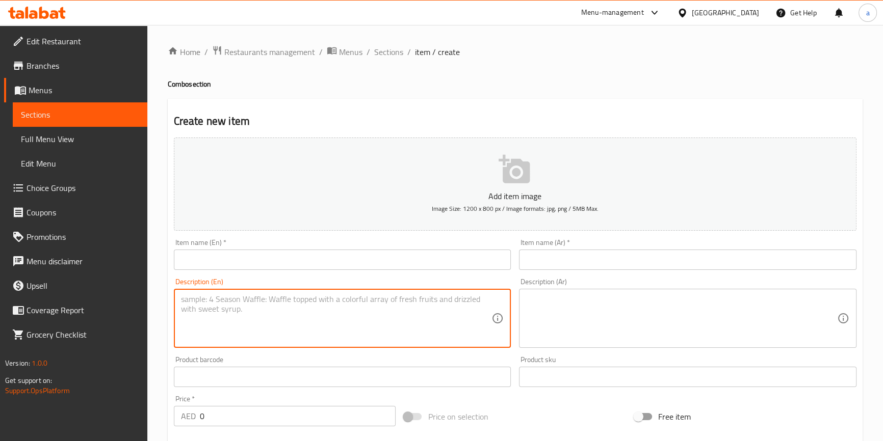
click at [355, 296] on textarea at bounding box center [336, 319] width 311 height 48
paste textarea "B&B Combo 10"
type textarea "B&B Combo 10"
click at [348, 258] on input "text" at bounding box center [342, 260] width 337 height 20
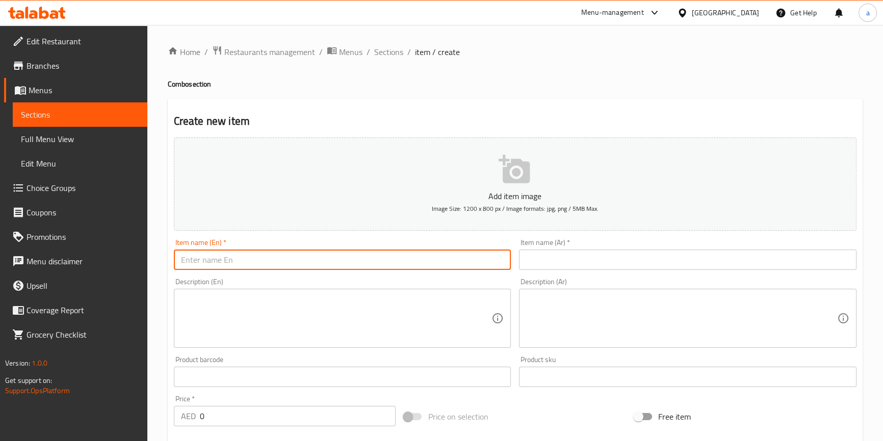
paste input "B&B Combo 10"
type input "B&B Combo 11"
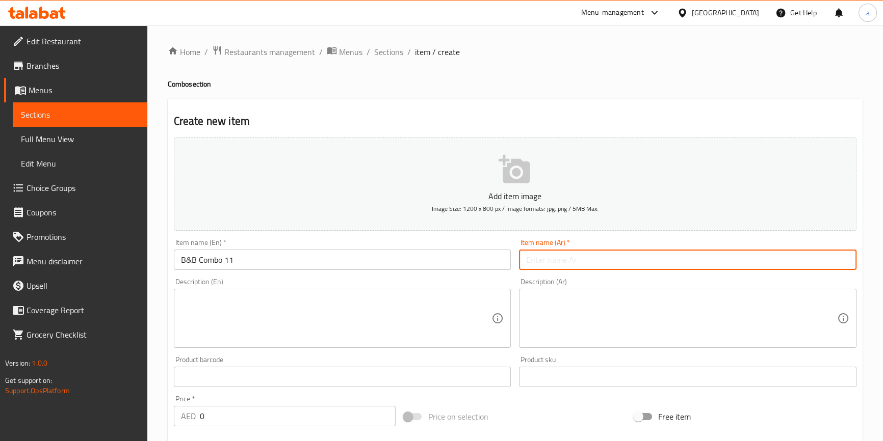
drag, startPoint x: 563, startPoint y: 260, endPoint x: 522, endPoint y: 244, distance: 43.7
click at [563, 260] on input "text" at bounding box center [687, 260] width 337 height 20
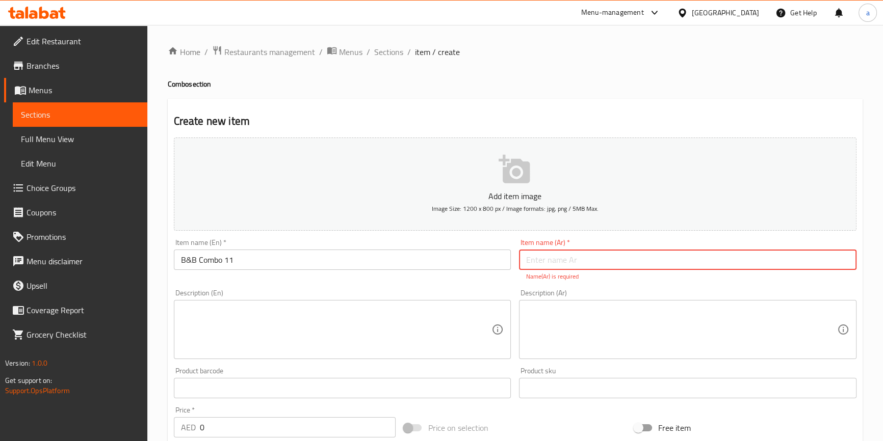
paste input "بي اند بي كومبو 10"
type input "بي اند بي كومبو 11"
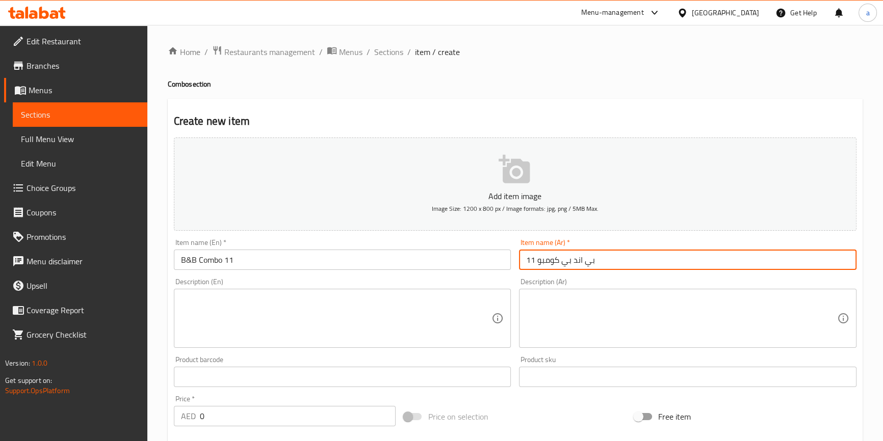
click at [384, 293] on div "Description (En)" at bounding box center [342, 318] width 337 height 59
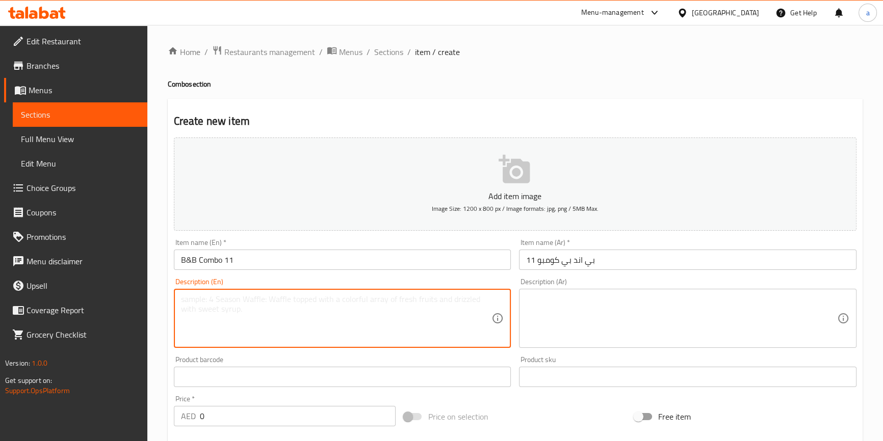
paste textarea ""Cake Description: - Appearance: The cake features a smooth, white frosting dec…"
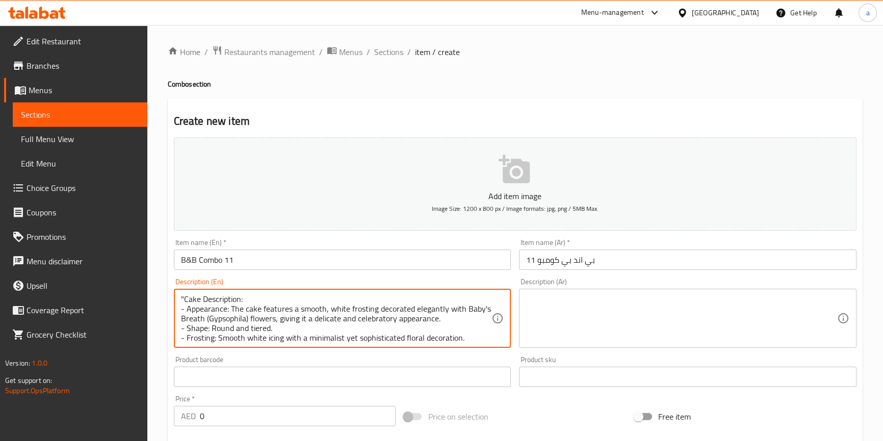
scroll to position [10, 0]
type textarea ""Cake Description: - Appearance: The cake features a smooth, white frosting dec…"
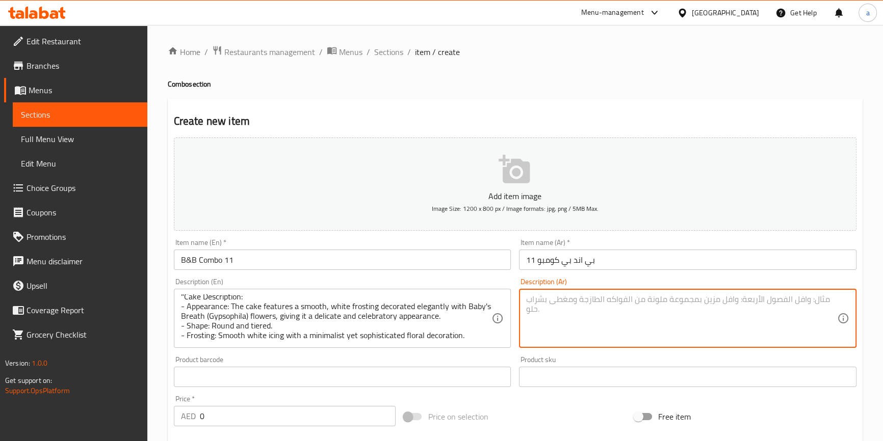
click at [564, 311] on textarea at bounding box center [681, 319] width 311 height 48
paste textarea "وصف الكعكة: - المظهر: الكعك فيوتشرز بفروستينج بيضاء ناعمة مزينة بأناقة بأزهار ج…"
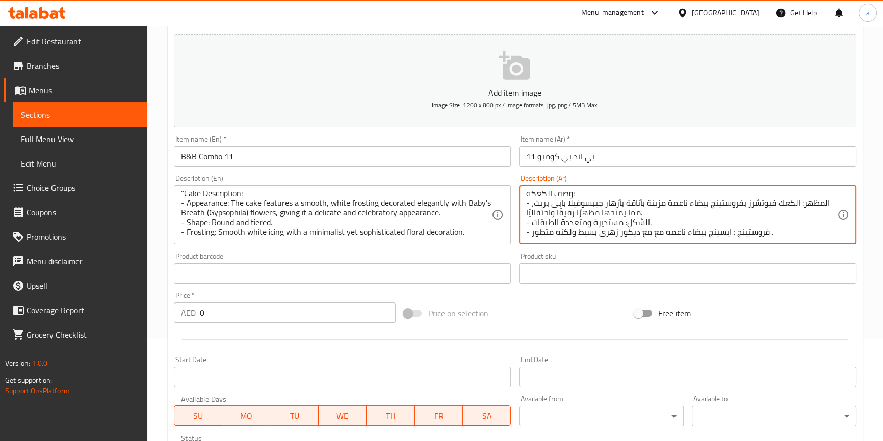
scroll to position [139, 0]
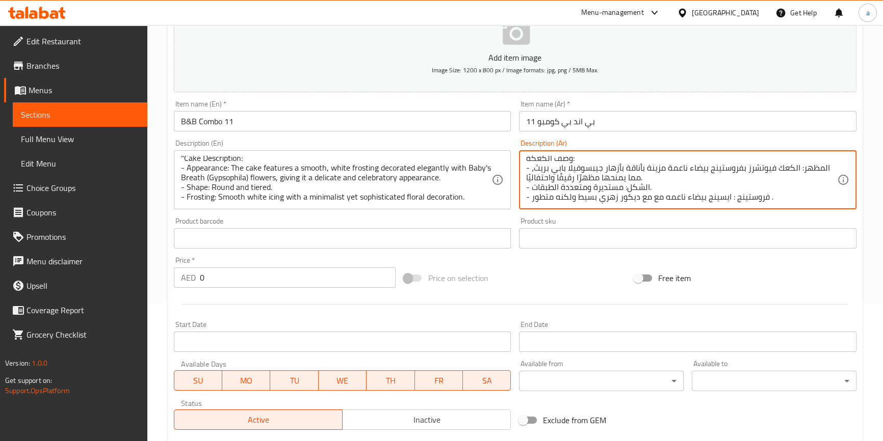
type textarea "وصف الكعكة: - المظهر: الكعك فيوتشرز بفروستينج بيضاء ناعمة مزينة بأناقة بأزهار ج…"
click at [264, 288] on div "Price   * AED 0 Price *" at bounding box center [285, 272] width 230 height 39
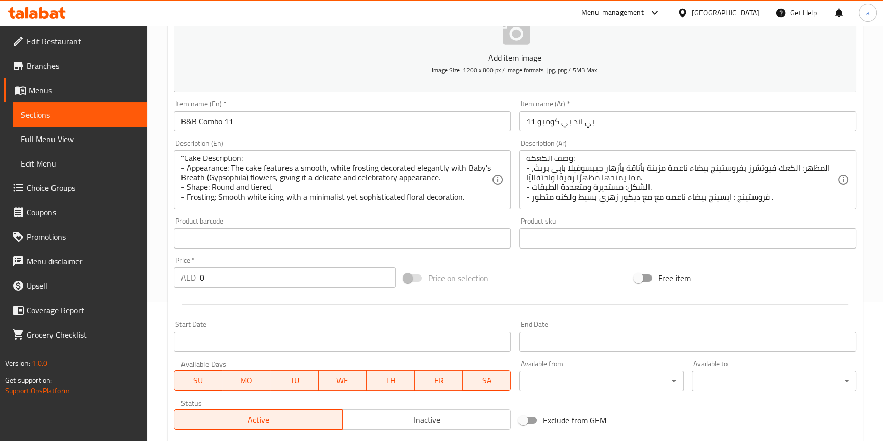
click at [264, 283] on input "0" at bounding box center [298, 278] width 196 height 20
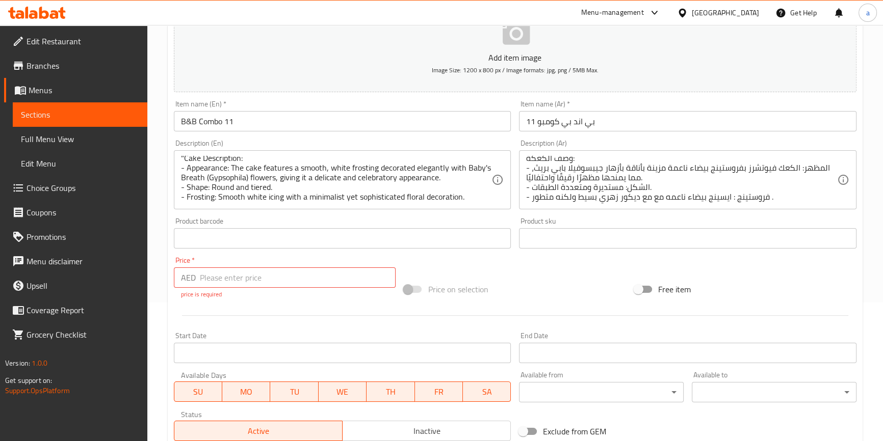
click at [240, 286] on input "number" at bounding box center [298, 278] width 196 height 20
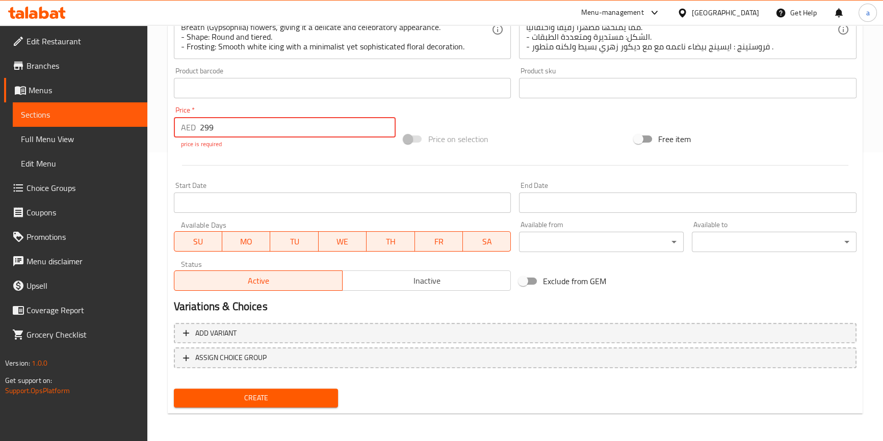
type input "299"
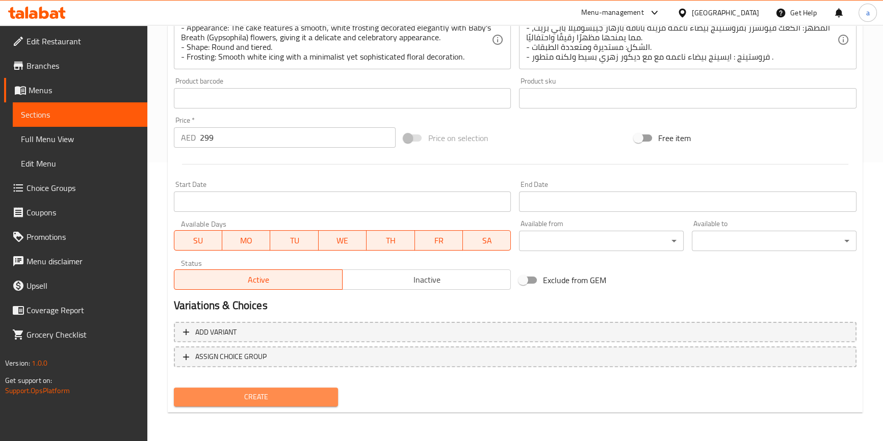
scroll to position [278, 0]
click at [265, 398] on span "Create" at bounding box center [256, 398] width 148 height 13
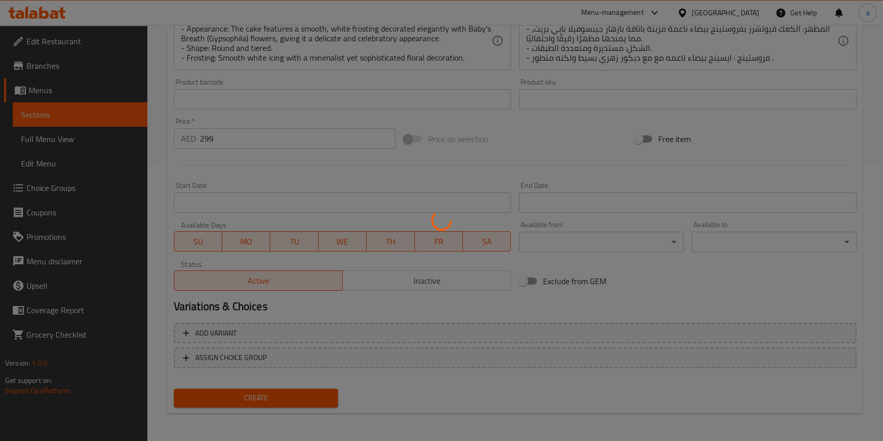
type input "0"
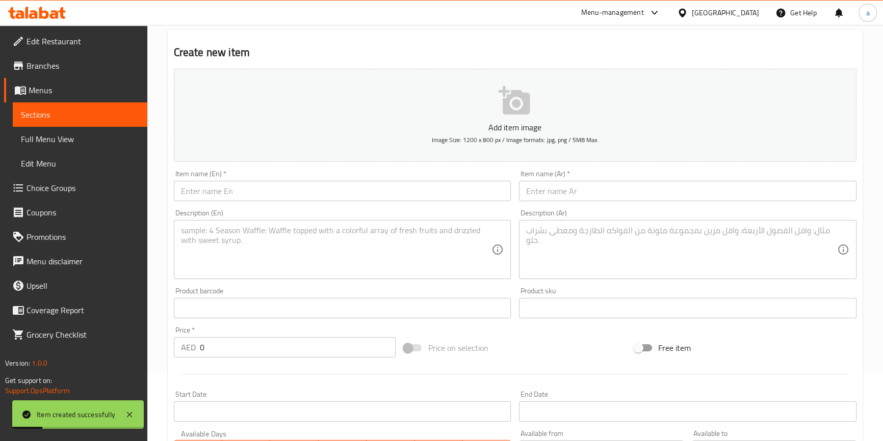
scroll to position [0, 0]
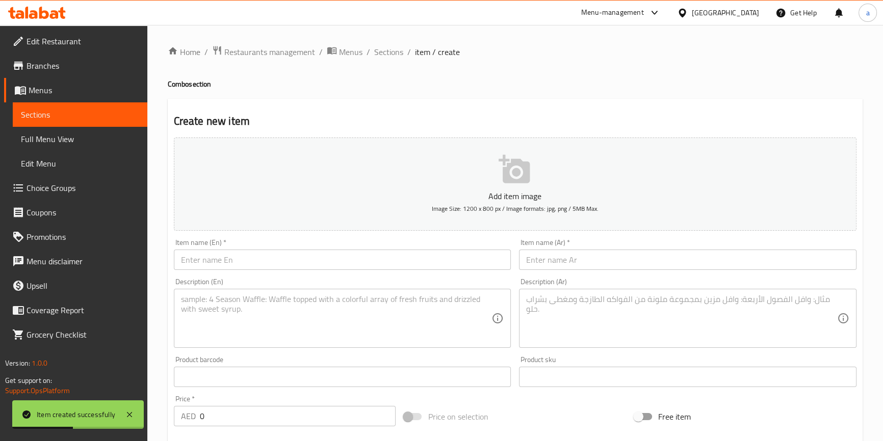
click at [269, 260] on input "text" at bounding box center [342, 260] width 337 height 20
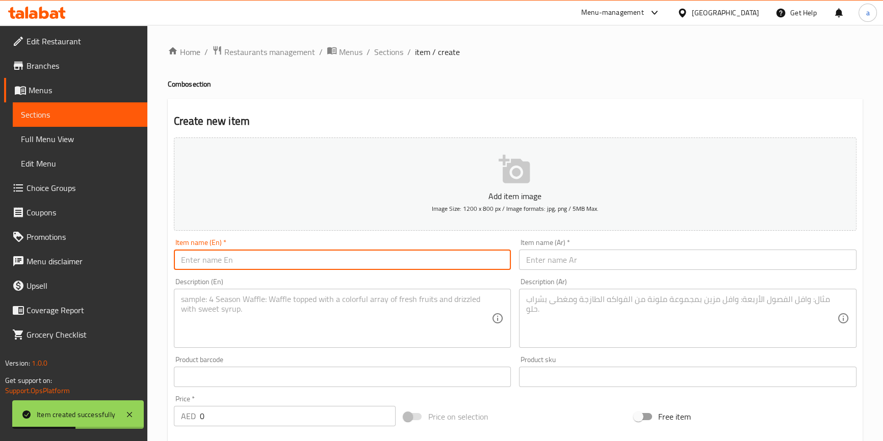
paste input "B&B Combo 10"
type input "B&B Combo 10"
click at [602, 267] on input "text" at bounding box center [687, 260] width 337 height 20
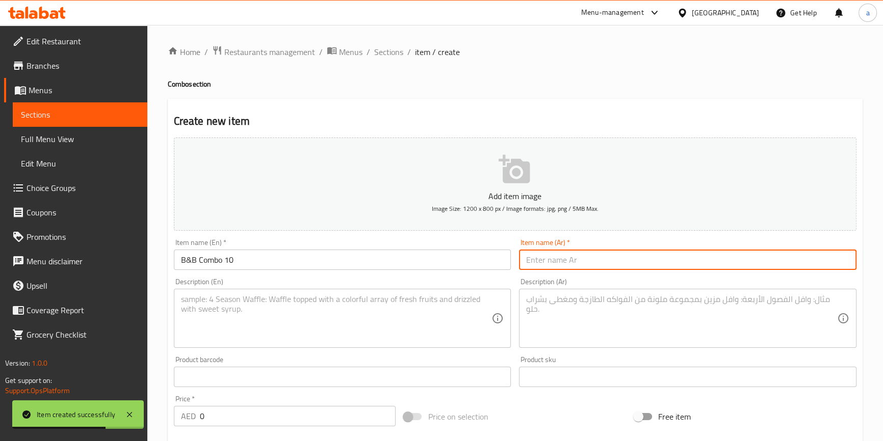
paste input "بي اند بي كومبو 10"
type input "بي اند بي كومبو 12"
click at [403, 260] on input "B&B Combo 10" at bounding box center [342, 260] width 337 height 20
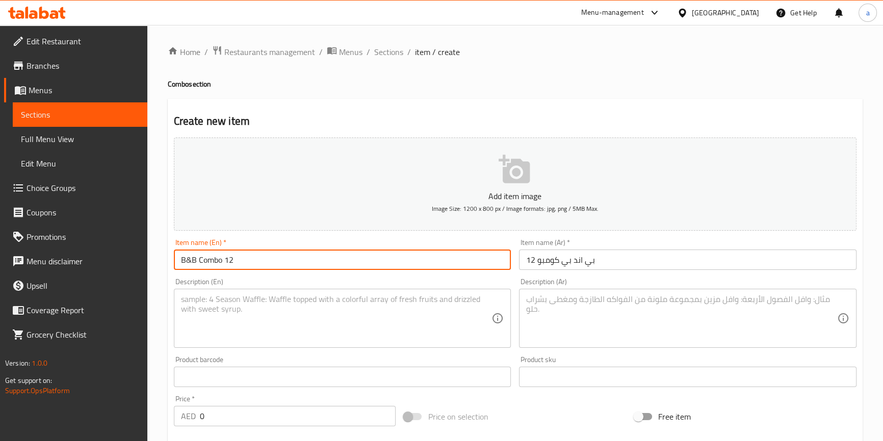
type input "B&B Combo 12"
click at [276, 320] on textarea at bounding box center [336, 319] width 311 height 48
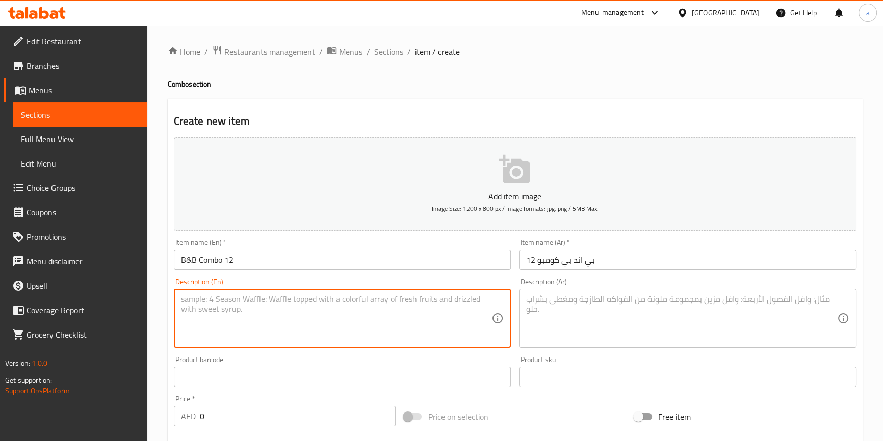
paste textarea ""Cake Description: - Appearance: The cake features a smooth, white frosting dec…"
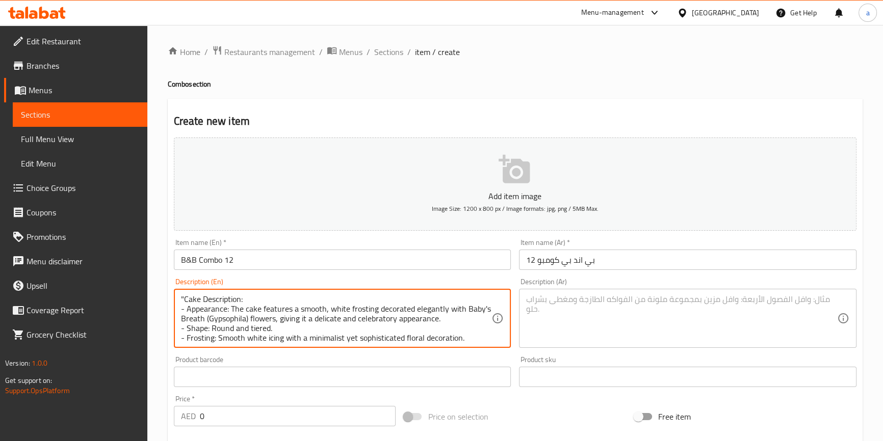
scroll to position [10, 0]
type textarea ""Cake Description: - Appearance: The cake features a smooth, white frosting dec…"
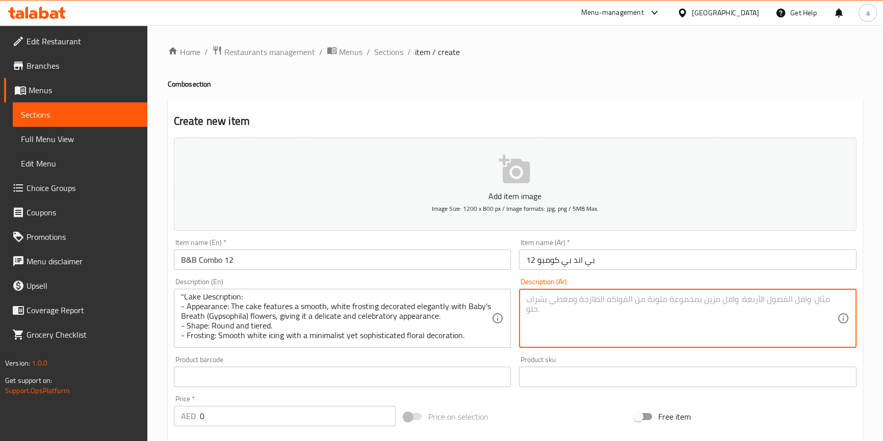
click at [604, 338] on textarea at bounding box center [681, 319] width 311 height 48
paste textarea "وصف الكعكة: - المظهر: الكعك فيوتشرز بفروستينج بيضاء ناعمة مزينة بأناقة بأزهار ج…"
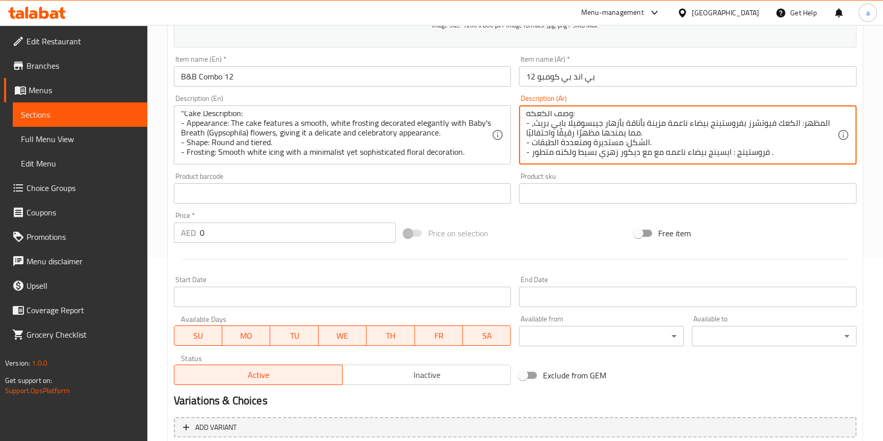
scroll to position [185, 0]
type textarea "وصف الكعكة: - المظهر: الكعك فيوتشرز بفروستينج بيضاء ناعمة مزينة بأناقة بأزهار ج…"
click at [258, 229] on input "0" at bounding box center [298, 231] width 196 height 20
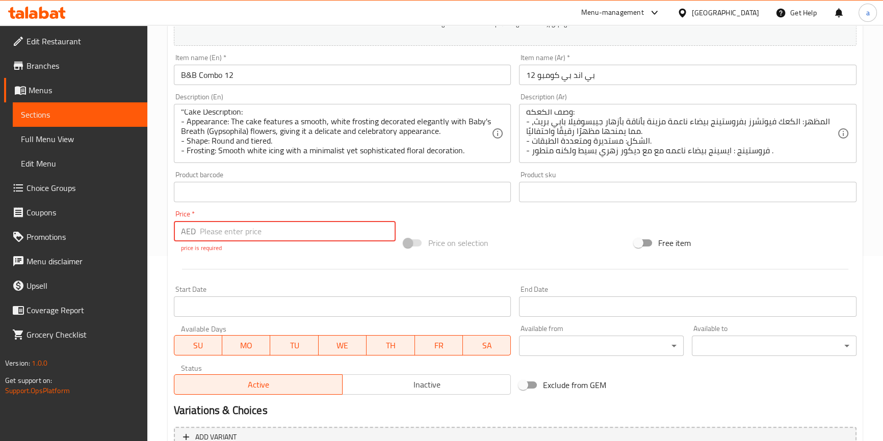
click at [267, 234] on input "number" at bounding box center [298, 231] width 196 height 20
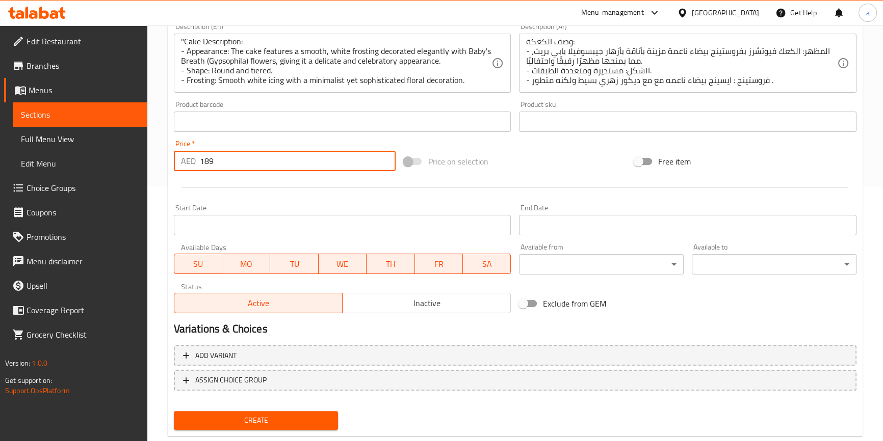
scroll to position [278, 0]
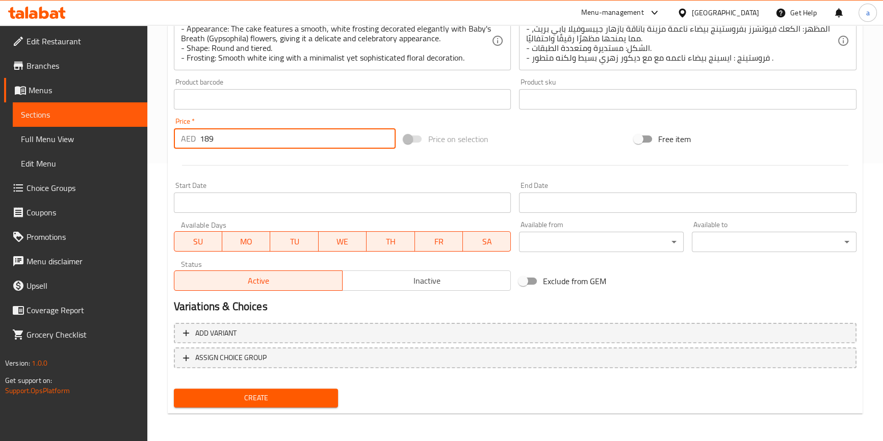
type input "189"
click at [321, 399] on span "Create" at bounding box center [256, 398] width 148 height 13
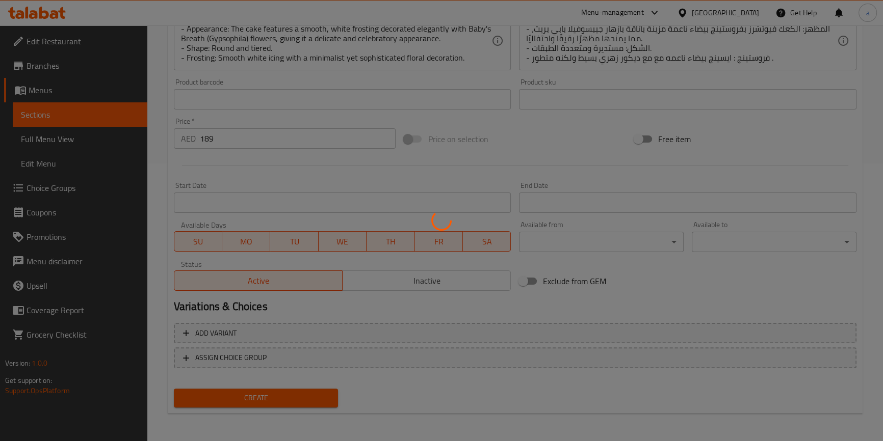
type input "0"
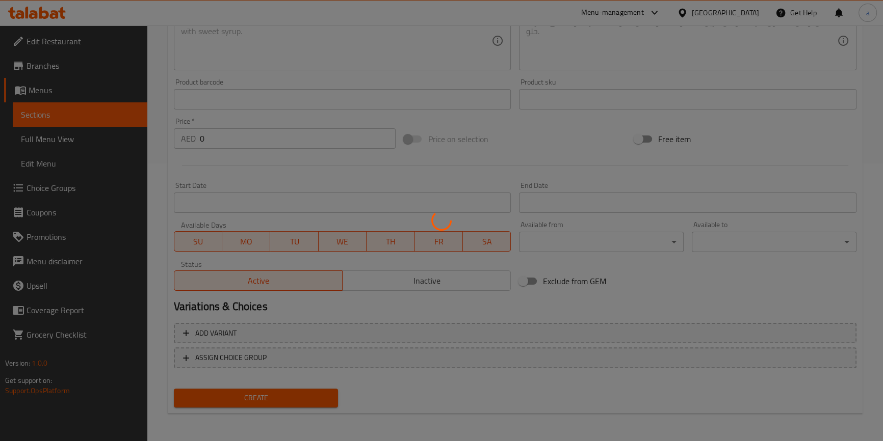
scroll to position [0, 0]
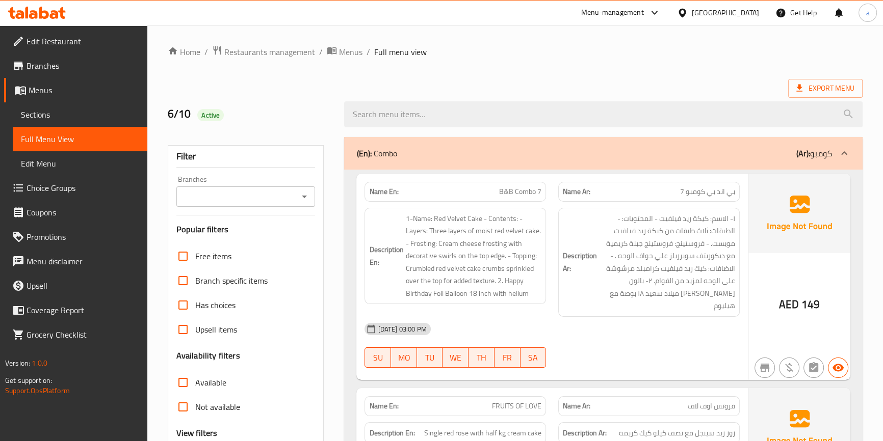
click at [51, 117] on span "Sections" at bounding box center [80, 115] width 118 height 12
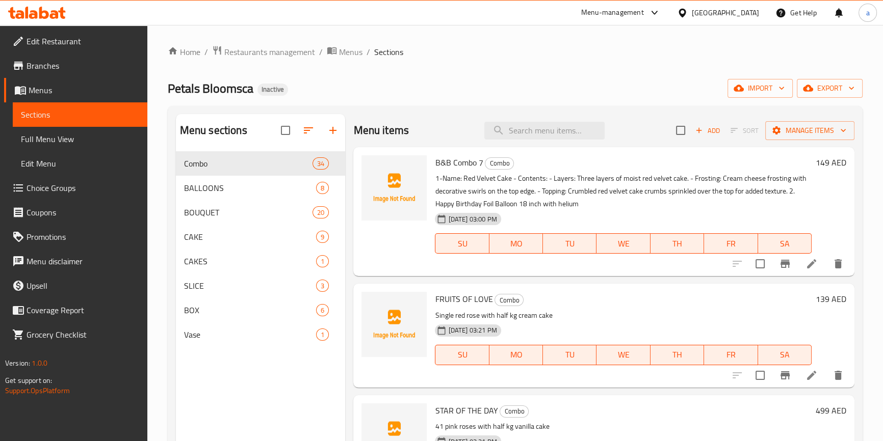
click at [463, 167] on span "B&B Combo 7" at bounding box center [459, 162] width 48 height 15
click at [431, 165] on div "B&B Combo 7 Combo 1-Name: Red Velvet Cake - Contents: - Layers: Three layers of…" at bounding box center [623, 211] width 384 height 121
copy span "B&B Combo"
click at [579, 128] on input "search" at bounding box center [544, 131] width 120 height 18
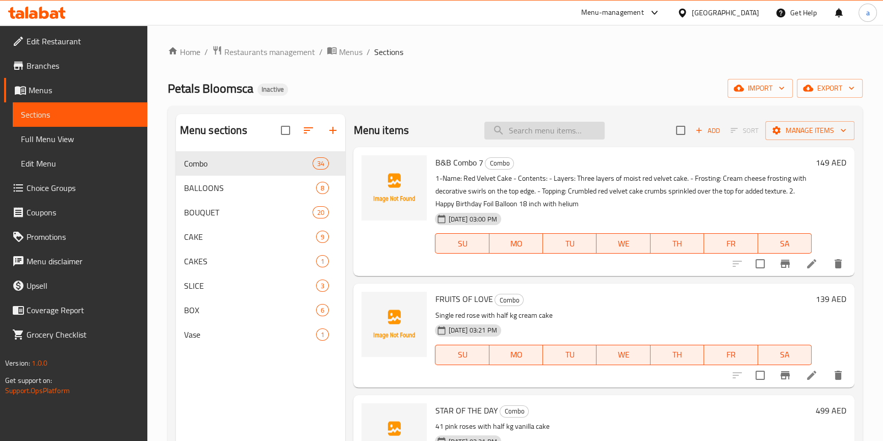
paste input "B&B Combo"
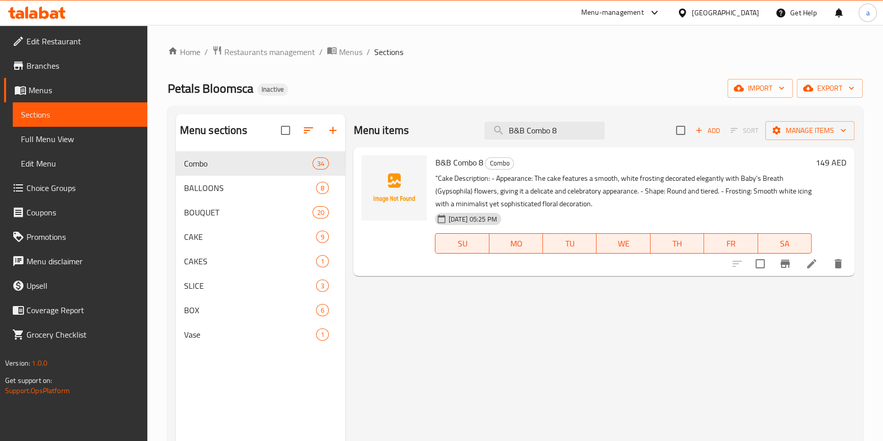
type input "B&B Combo 8"
click at [803, 267] on li at bounding box center [811, 264] width 29 height 18
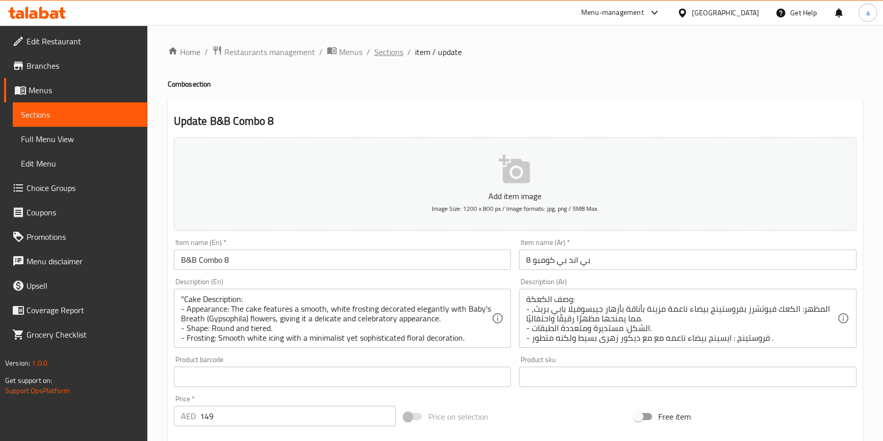
click at [398, 52] on span "Sections" at bounding box center [388, 52] width 29 height 12
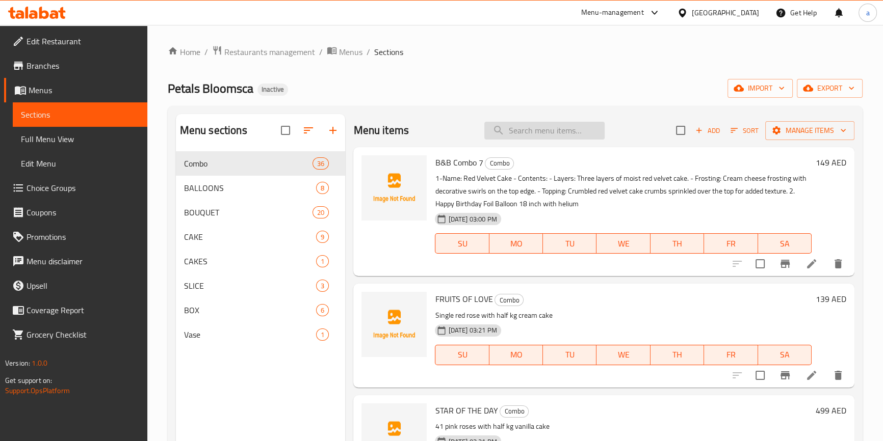
click at [553, 138] on input "search" at bounding box center [544, 131] width 120 height 18
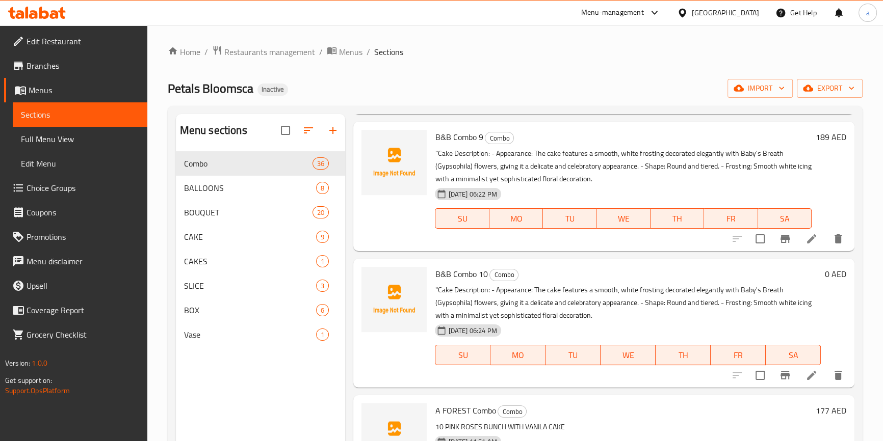
scroll to position [927, 0]
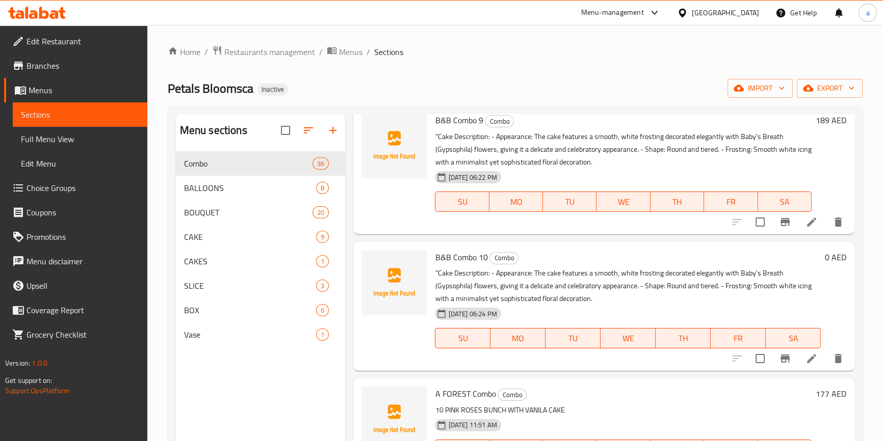
click at [825, 261] on h6 "0 AED" at bounding box center [835, 257] width 21 height 14
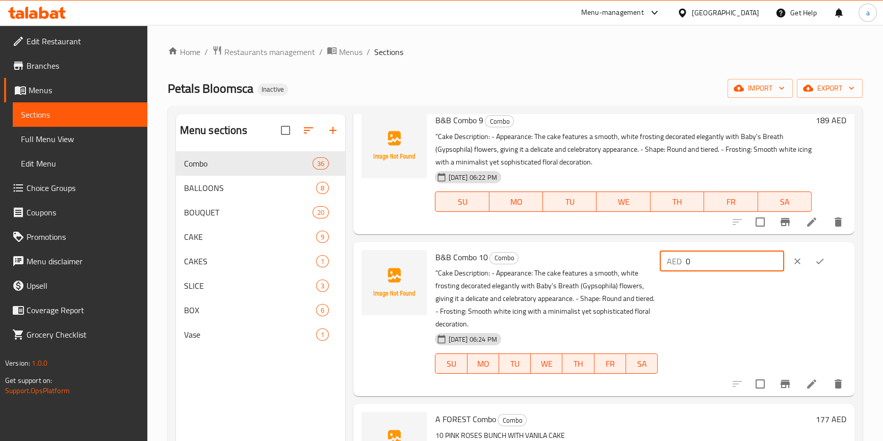
click at [731, 259] on input "0" at bounding box center [735, 261] width 98 height 20
click at [735, 265] on input "number" at bounding box center [735, 261] width 98 height 20
type input "249"
click at [826, 257] on button "ok" at bounding box center [819, 261] width 22 height 22
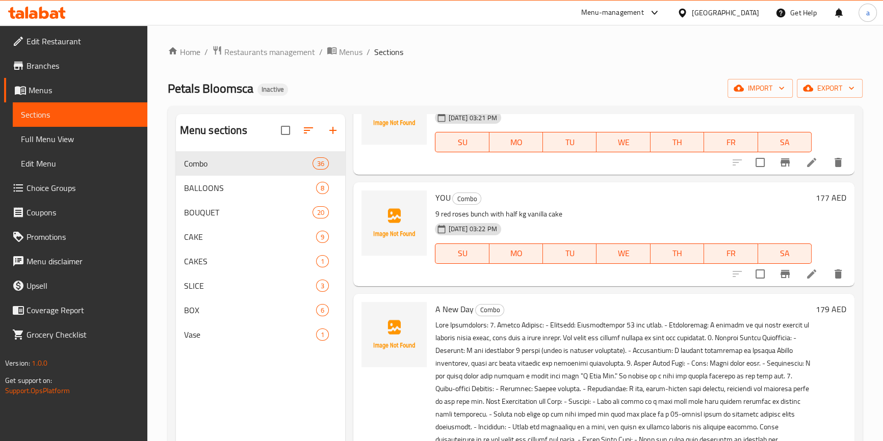
scroll to position [0, 0]
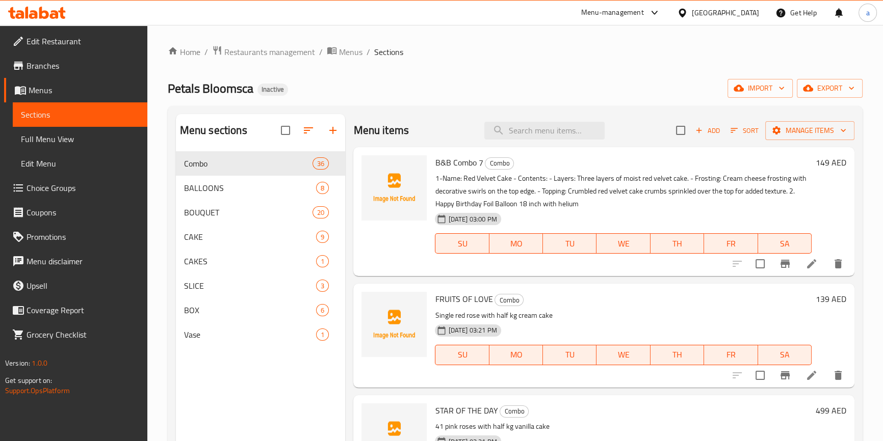
click at [703, 129] on span "Add" at bounding box center [708, 131] width 28 height 12
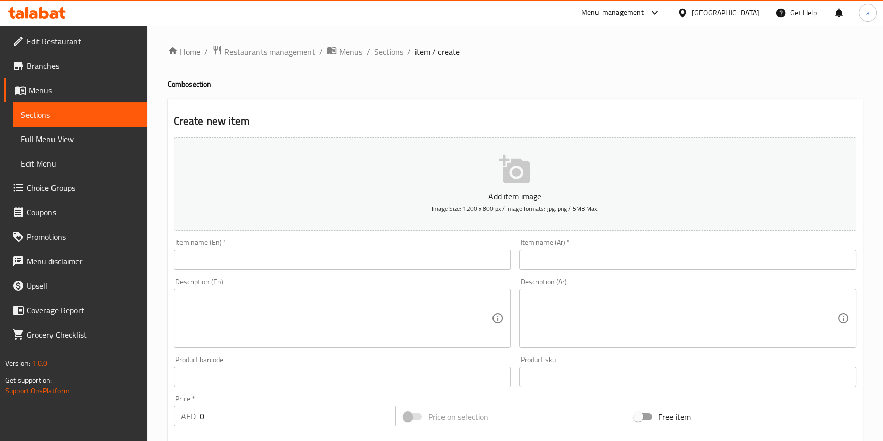
click at [306, 269] on input "text" at bounding box center [342, 260] width 337 height 20
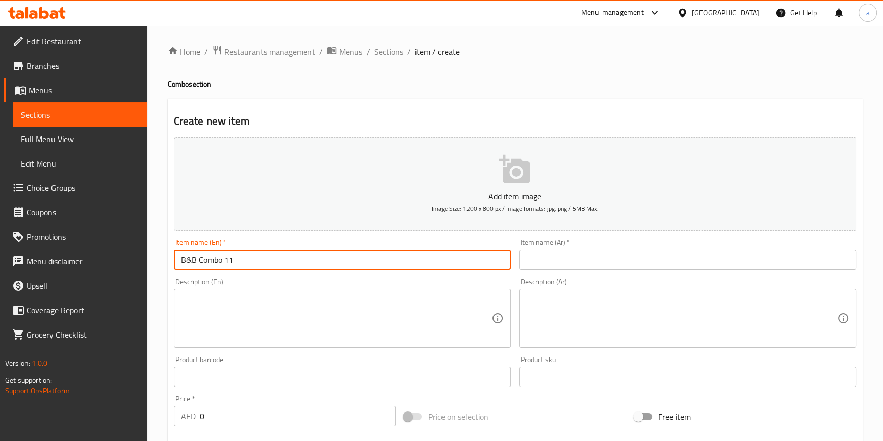
type input "B&B Combo 11"
click at [542, 260] on input "text" at bounding box center [687, 260] width 337 height 20
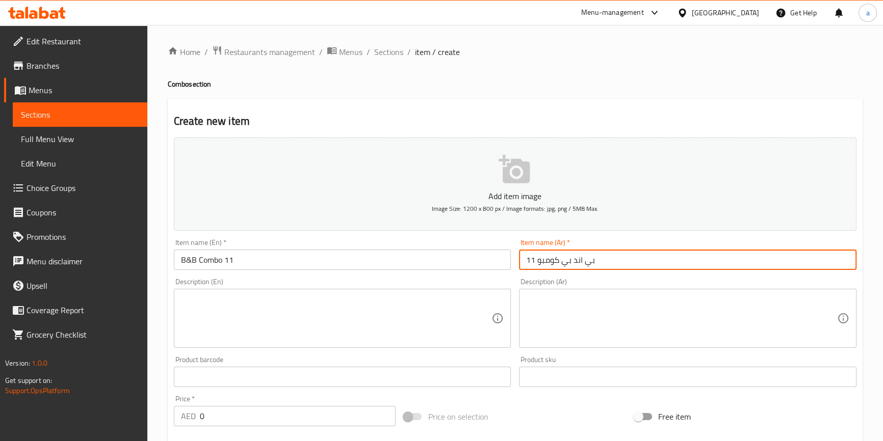
type input "بي اند بي كومبو 11"
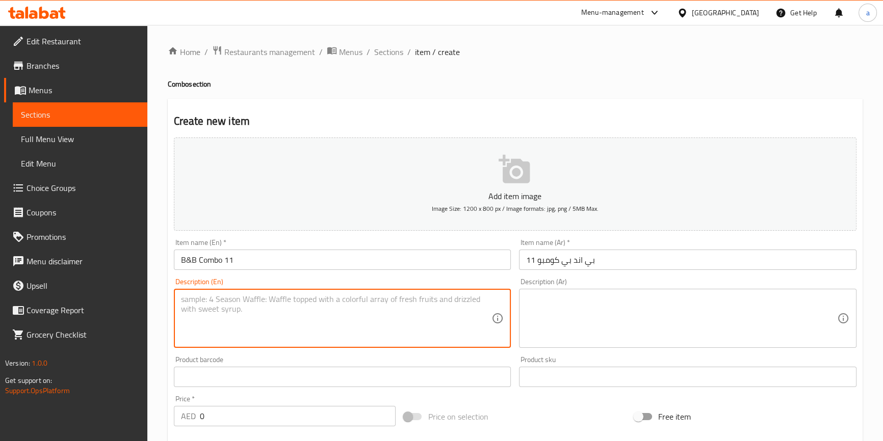
click at [399, 301] on textarea at bounding box center [336, 319] width 311 height 48
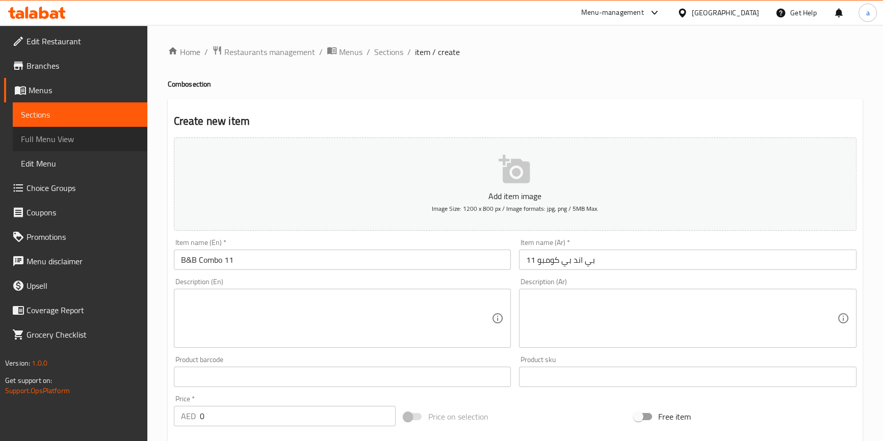
click at [71, 135] on span "Full Menu View" at bounding box center [80, 139] width 118 height 12
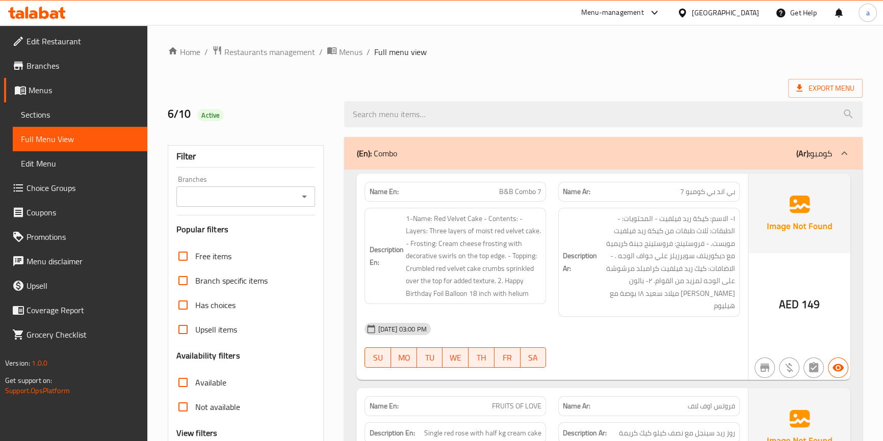
click at [102, 119] on span "Sections" at bounding box center [80, 115] width 118 height 12
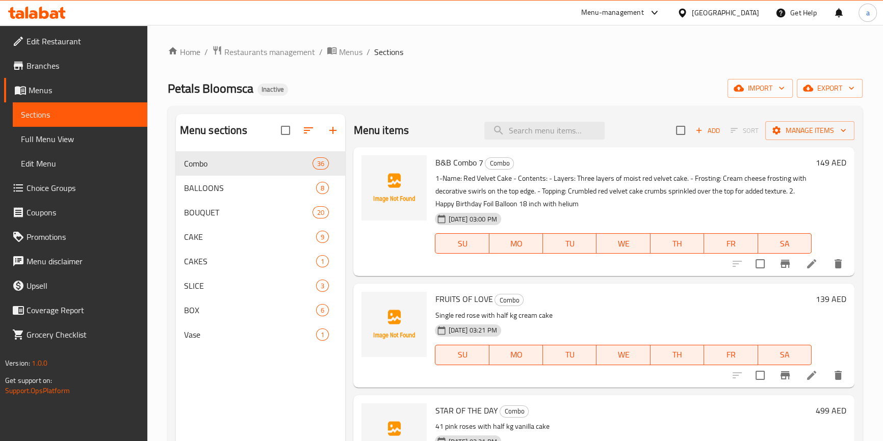
click at [457, 160] on span "B&B Combo 7" at bounding box center [459, 162] width 48 height 15
click at [447, 159] on span "B&B Combo 7" at bounding box center [459, 162] width 48 height 15
click at [437, 164] on span "B&B Combo 7" at bounding box center [459, 162] width 48 height 15
copy span "B&B Combo"
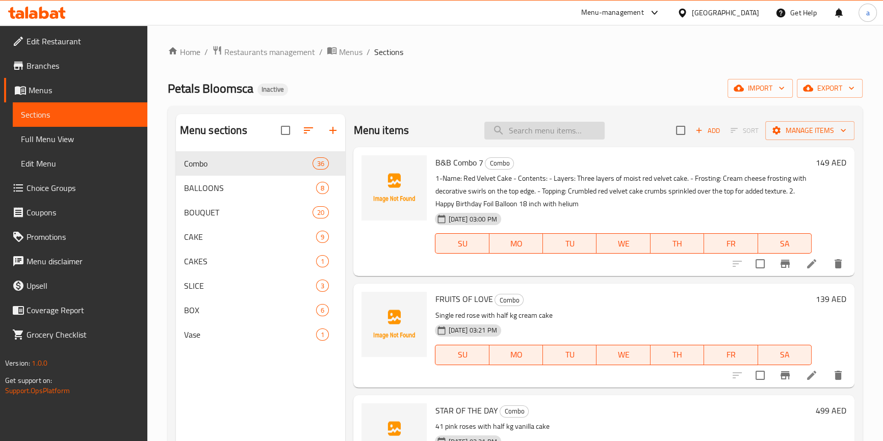
click at [569, 133] on input "search" at bounding box center [544, 131] width 120 height 18
paste input "B&B Combo"
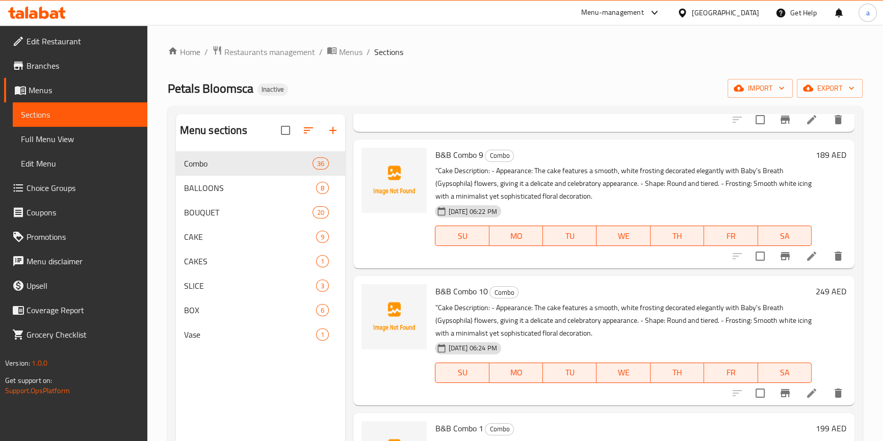
scroll to position [314, 0]
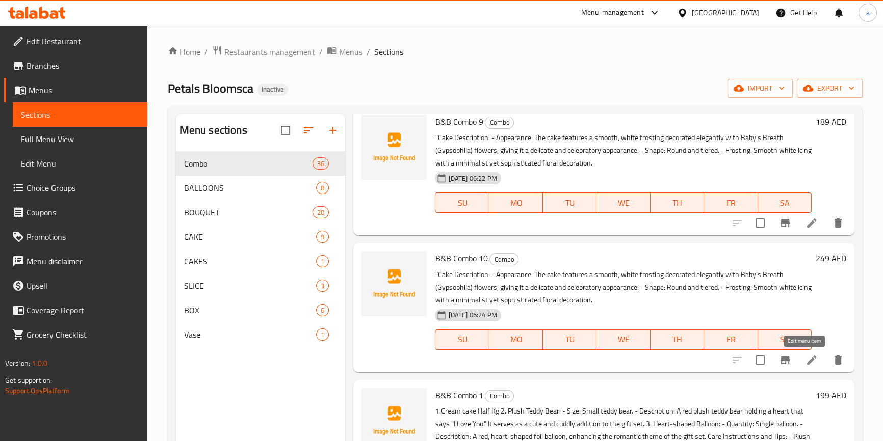
type input "B&B Combo"
click at [807, 361] on icon at bounding box center [811, 360] width 12 height 12
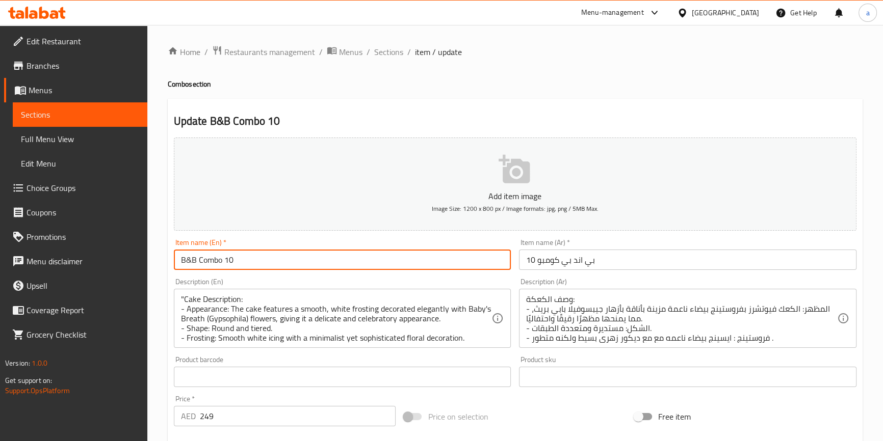
click at [269, 267] on input "B&B Combo 10" at bounding box center [342, 260] width 337 height 20
click at [291, 260] on input "B&B Combo 10" at bounding box center [342, 260] width 337 height 20
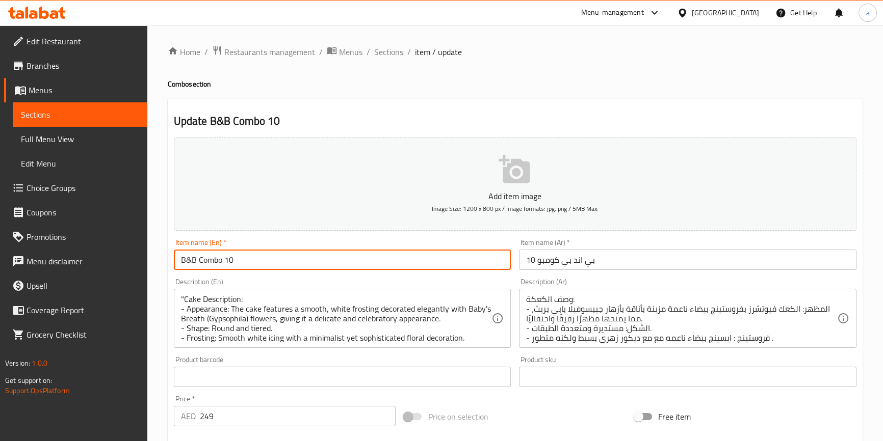
click at [291, 260] on input "B&B Combo 10" at bounding box center [342, 260] width 337 height 20
click at [565, 265] on input "بي اند بي كومبو 10" at bounding box center [687, 260] width 337 height 20
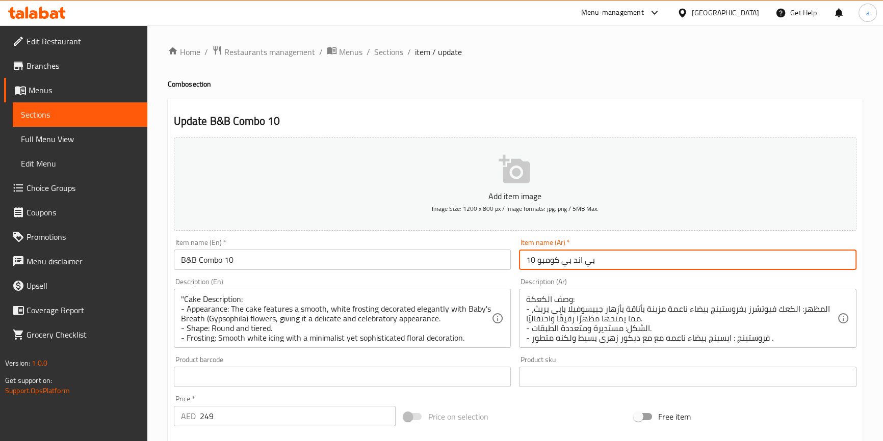
click at [565, 265] on input "بي اند بي كومبو 10" at bounding box center [687, 260] width 337 height 20
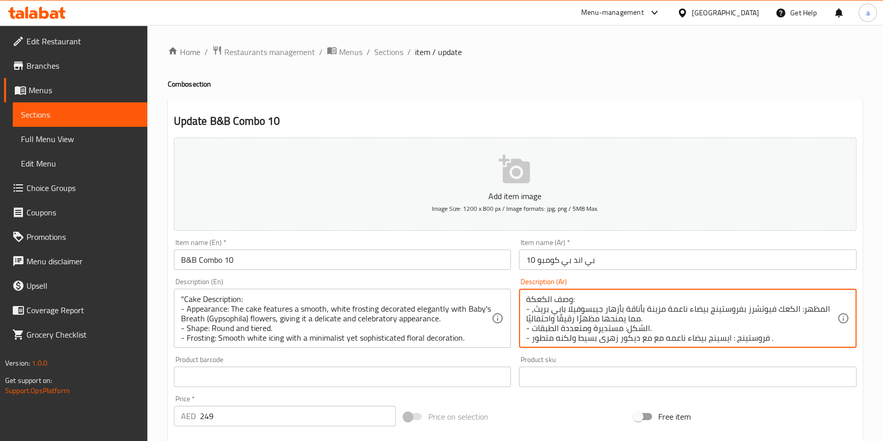
click at [295, 261] on input "B&B Combo 10" at bounding box center [342, 260] width 337 height 20
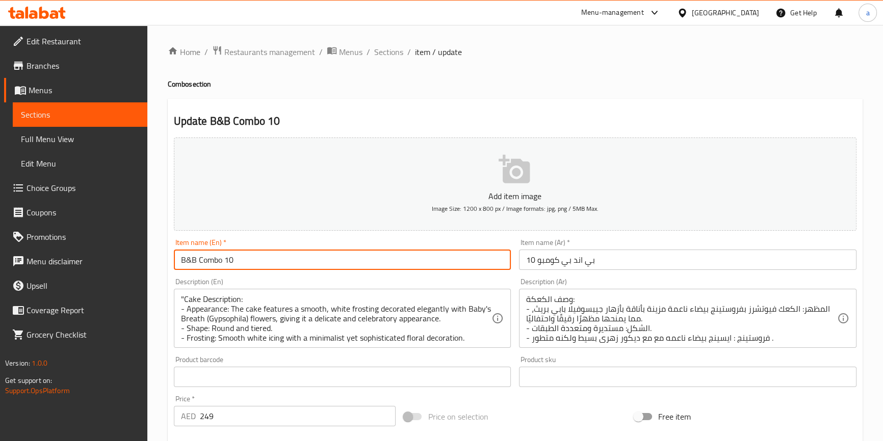
click at [295, 261] on input "B&B Combo 10" at bounding box center [342, 260] width 337 height 20
click at [544, 259] on input "بي اند بي كومبو 10" at bounding box center [687, 260] width 337 height 20
